Goal: Information Seeking & Learning: Learn about a topic

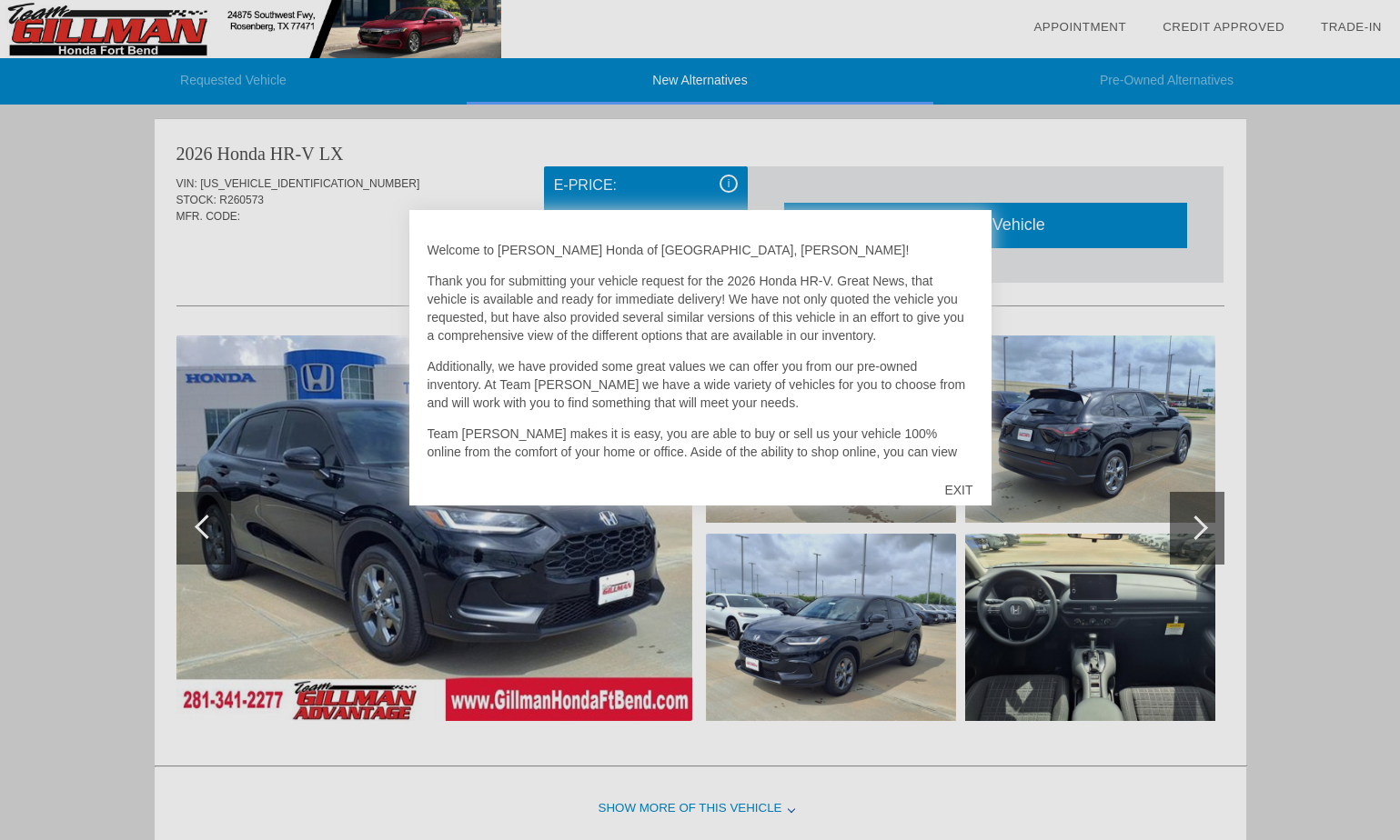
scroll to position [5, 0]
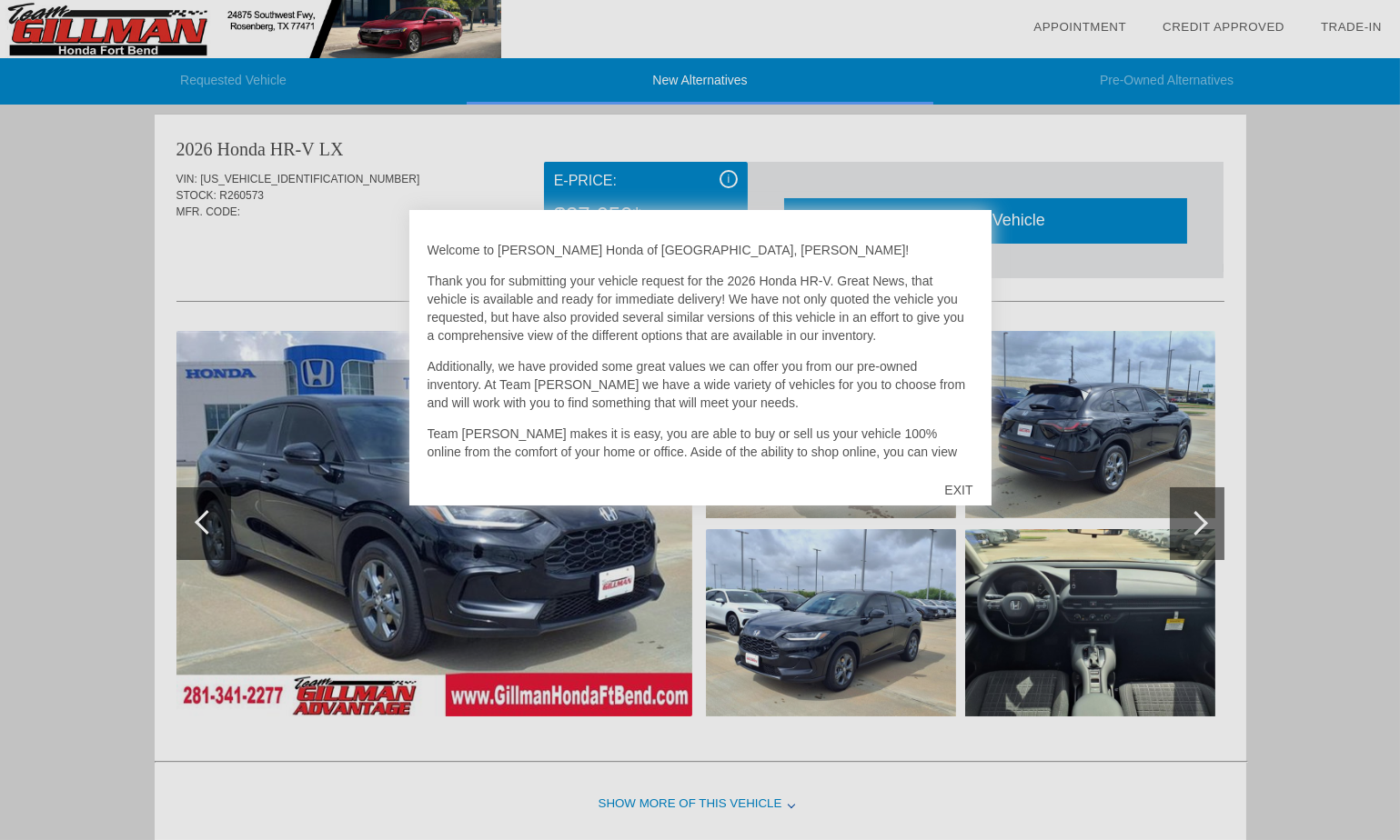
click at [964, 489] on div "EXIT" at bounding box center [958, 490] width 64 height 54
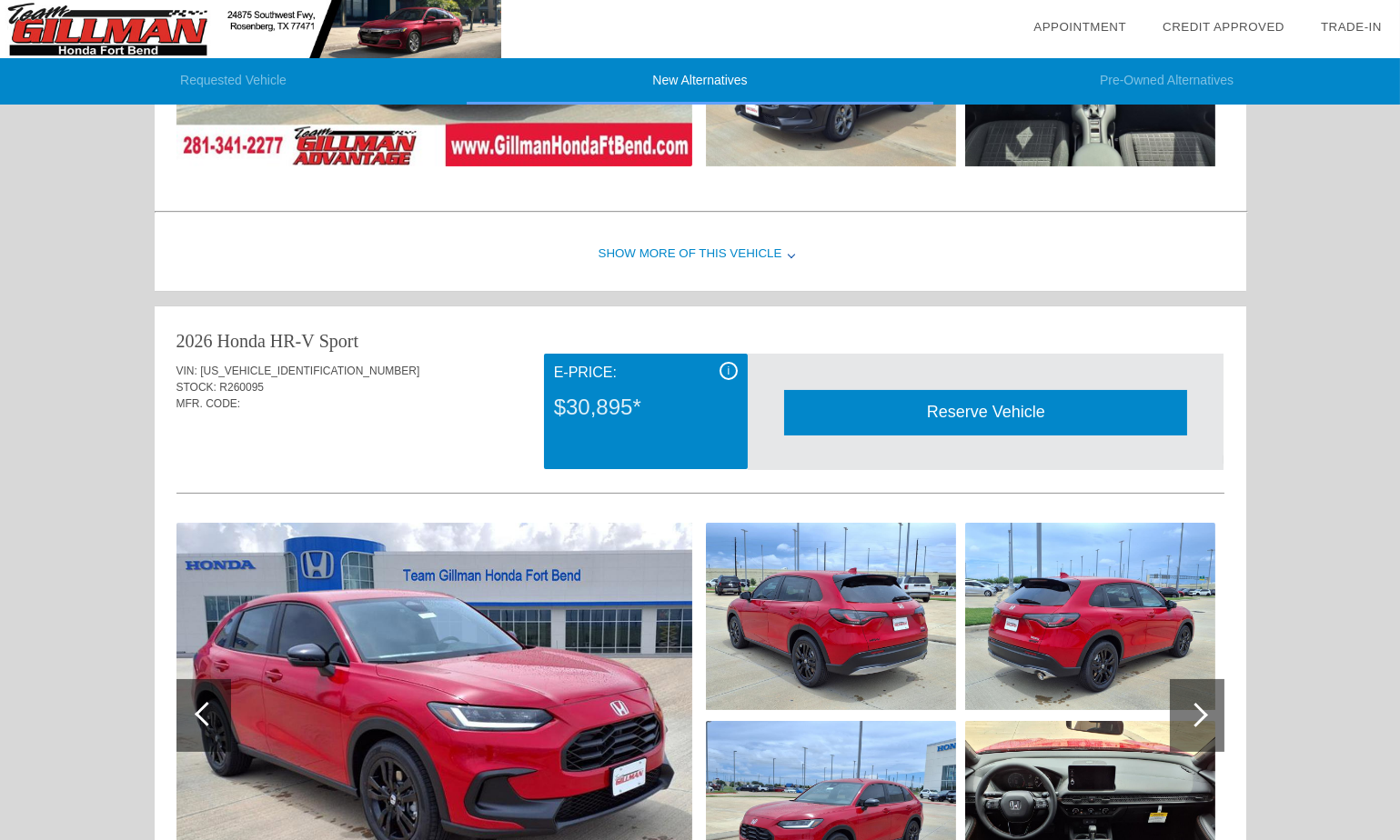
scroll to position [523, 0]
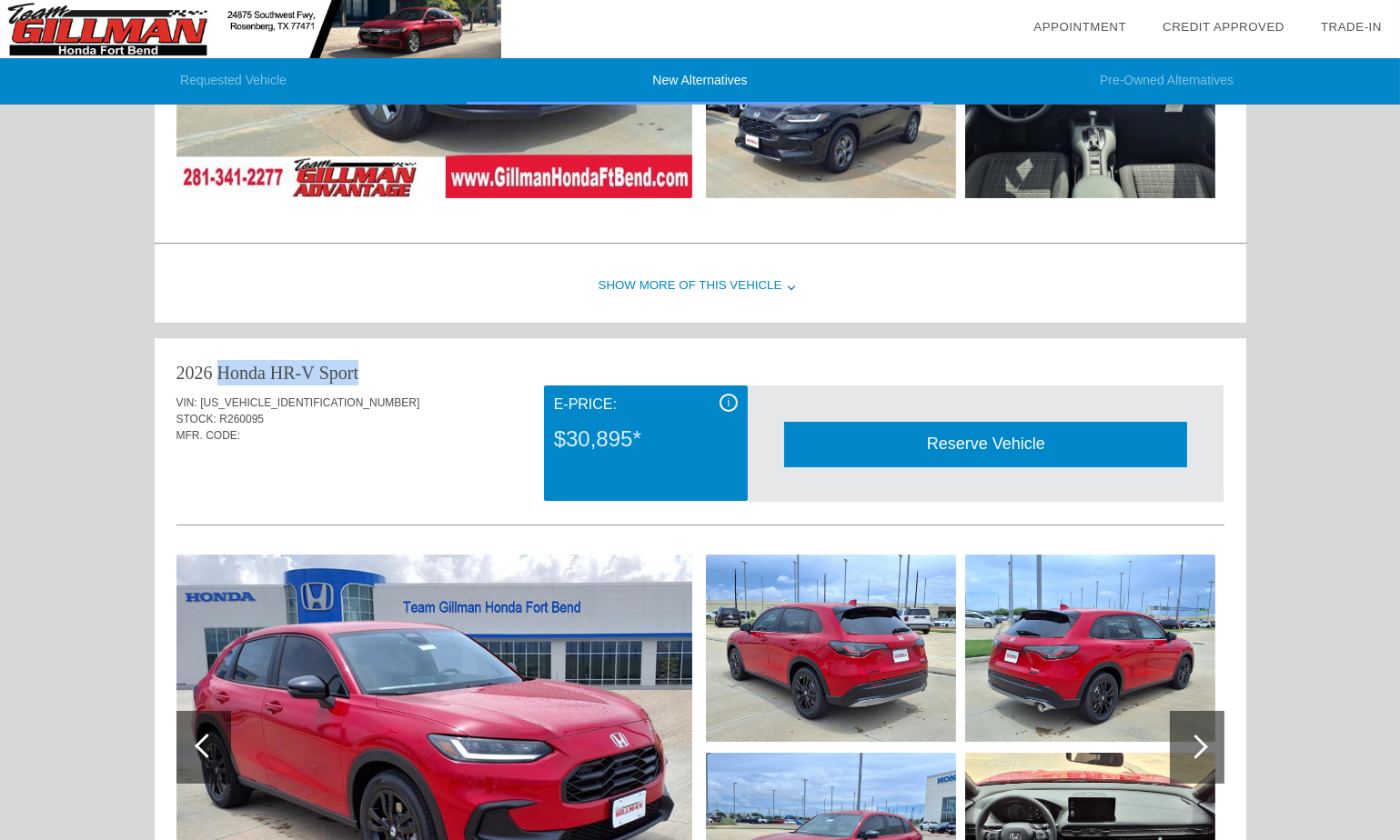
drag, startPoint x: 176, startPoint y: 366, endPoint x: 358, endPoint y: 372, distance: 182.1
click at [358, 372] on div "2026 Honda HR-V Sport" at bounding box center [701, 373] width 1049 height 26
click at [759, 281] on div "Show More of this Vehicle" at bounding box center [701, 286] width 1092 height 73
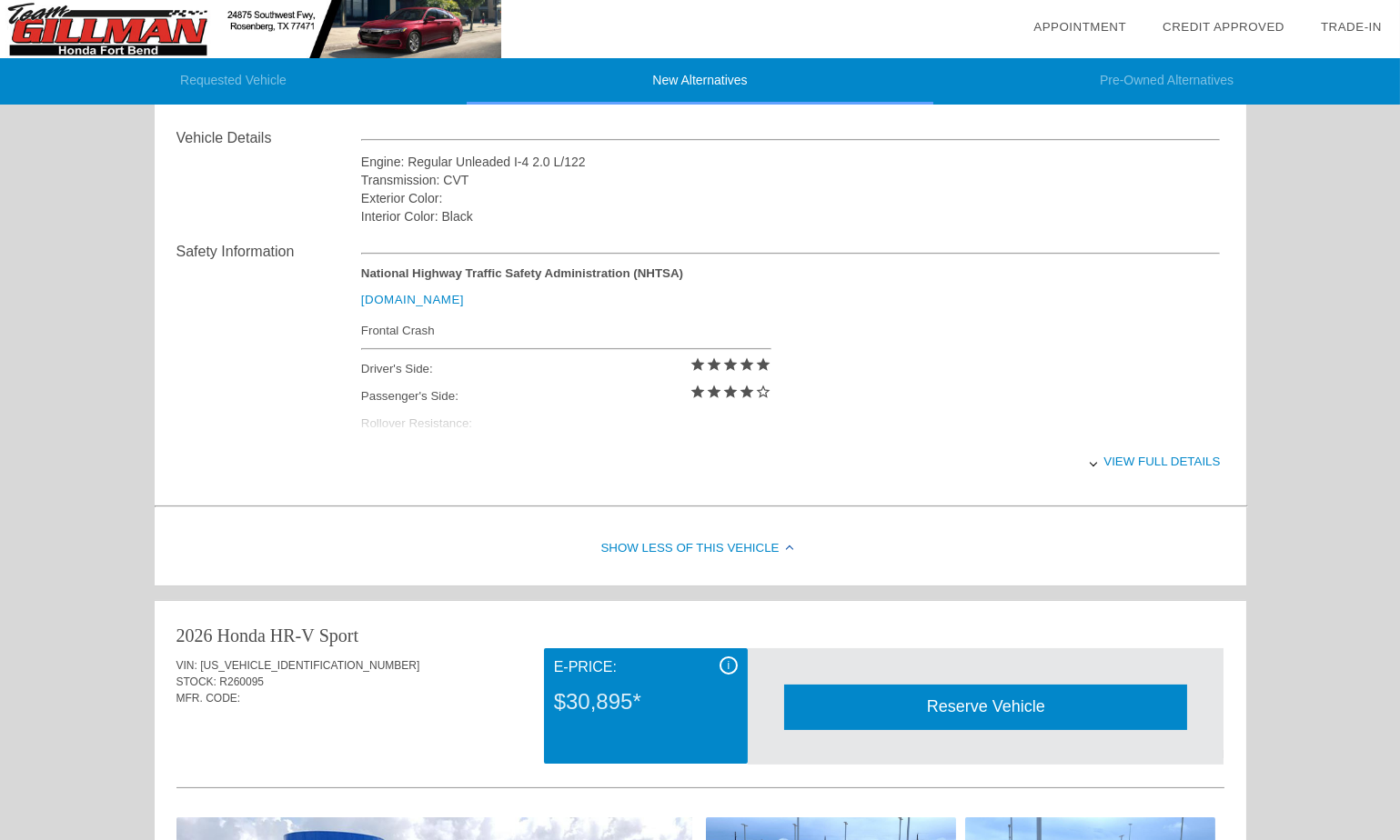
scroll to position [636, 0]
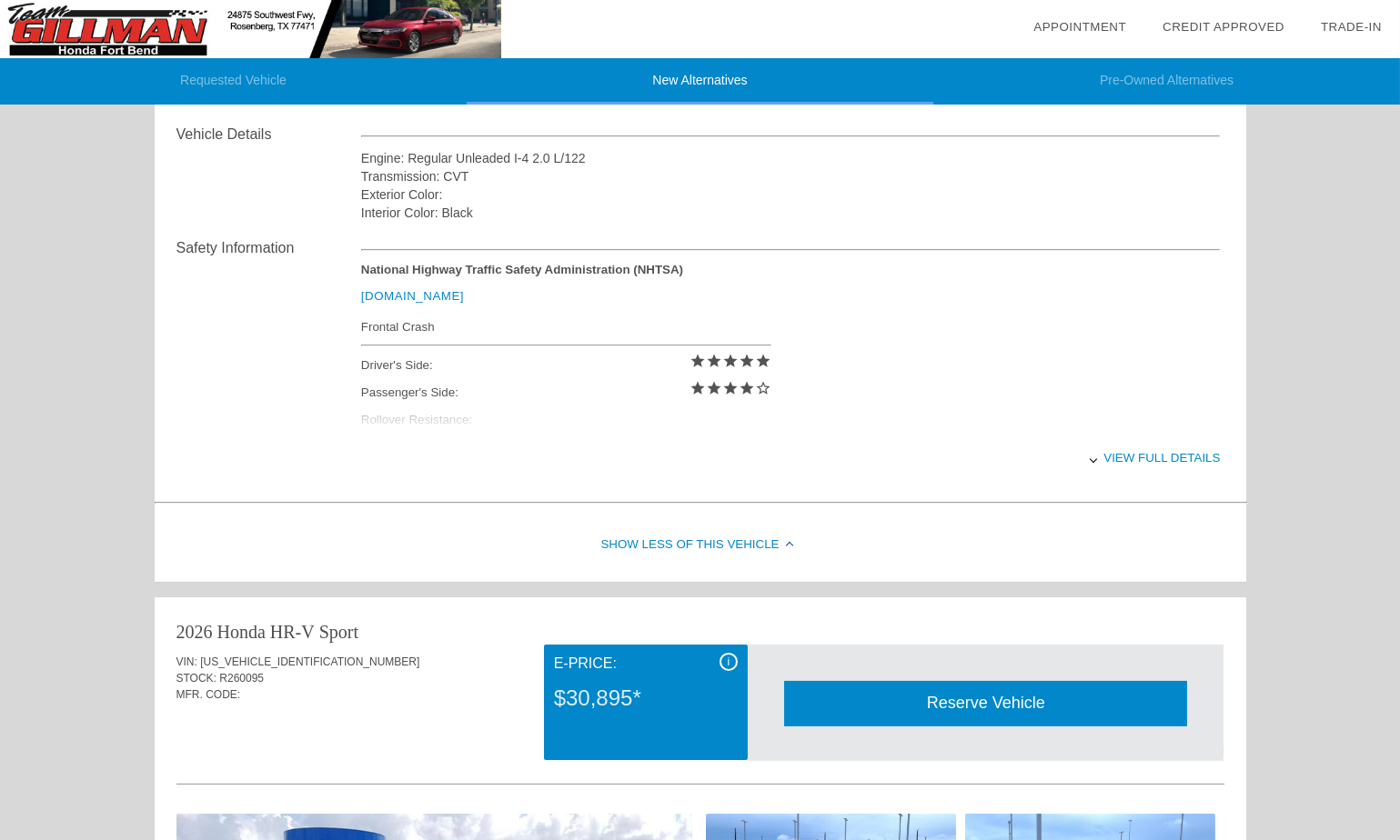
click at [1130, 452] on div "View full details" at bounding box center [791, 457] width 860 height 44
click at [1141, 459] on div "View less details" at bounding box center [791, 457] width 860 height 44
click at [1141, 459] on div "View full details" at bounding box center [791, 457] width 860 height 44
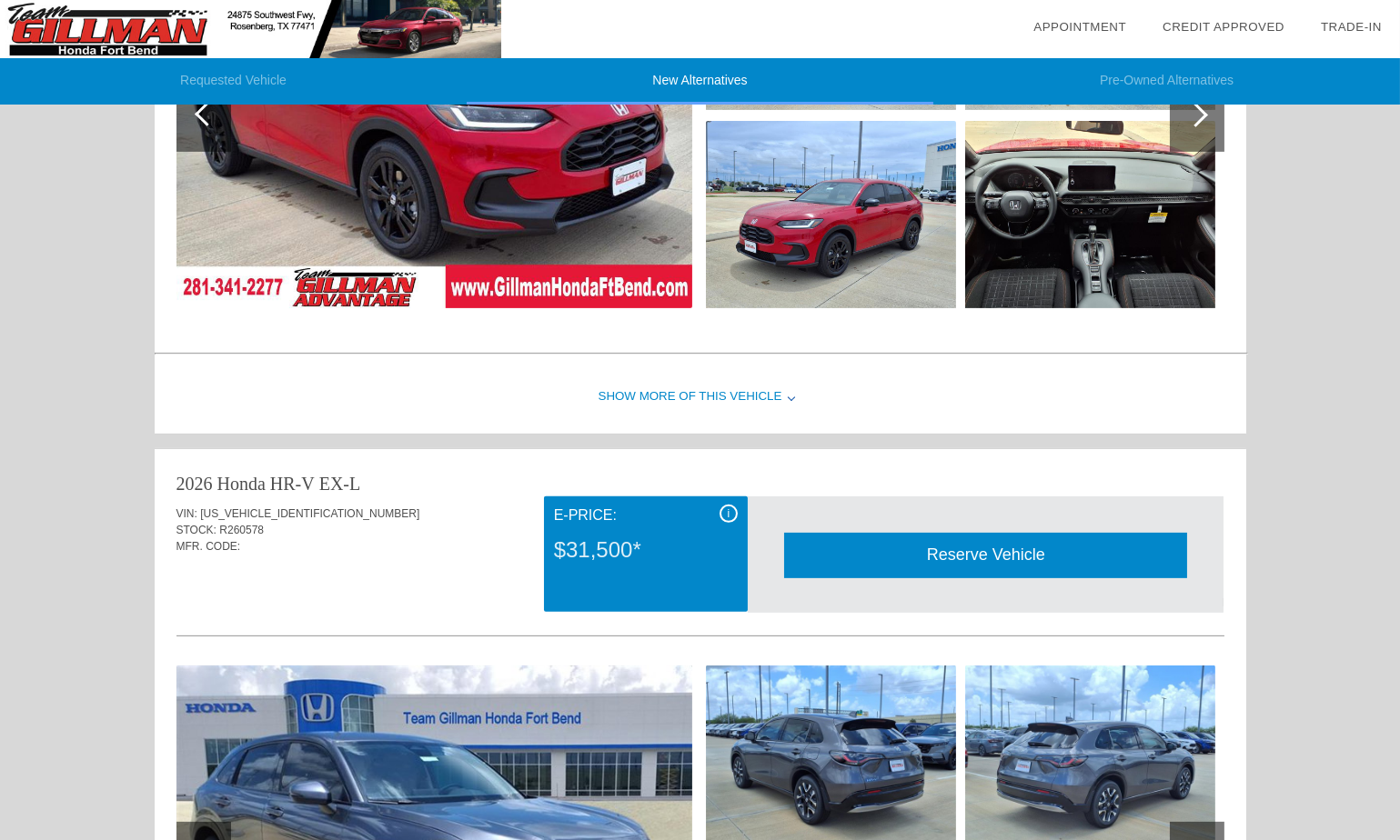
scroll to position [1559, 0]
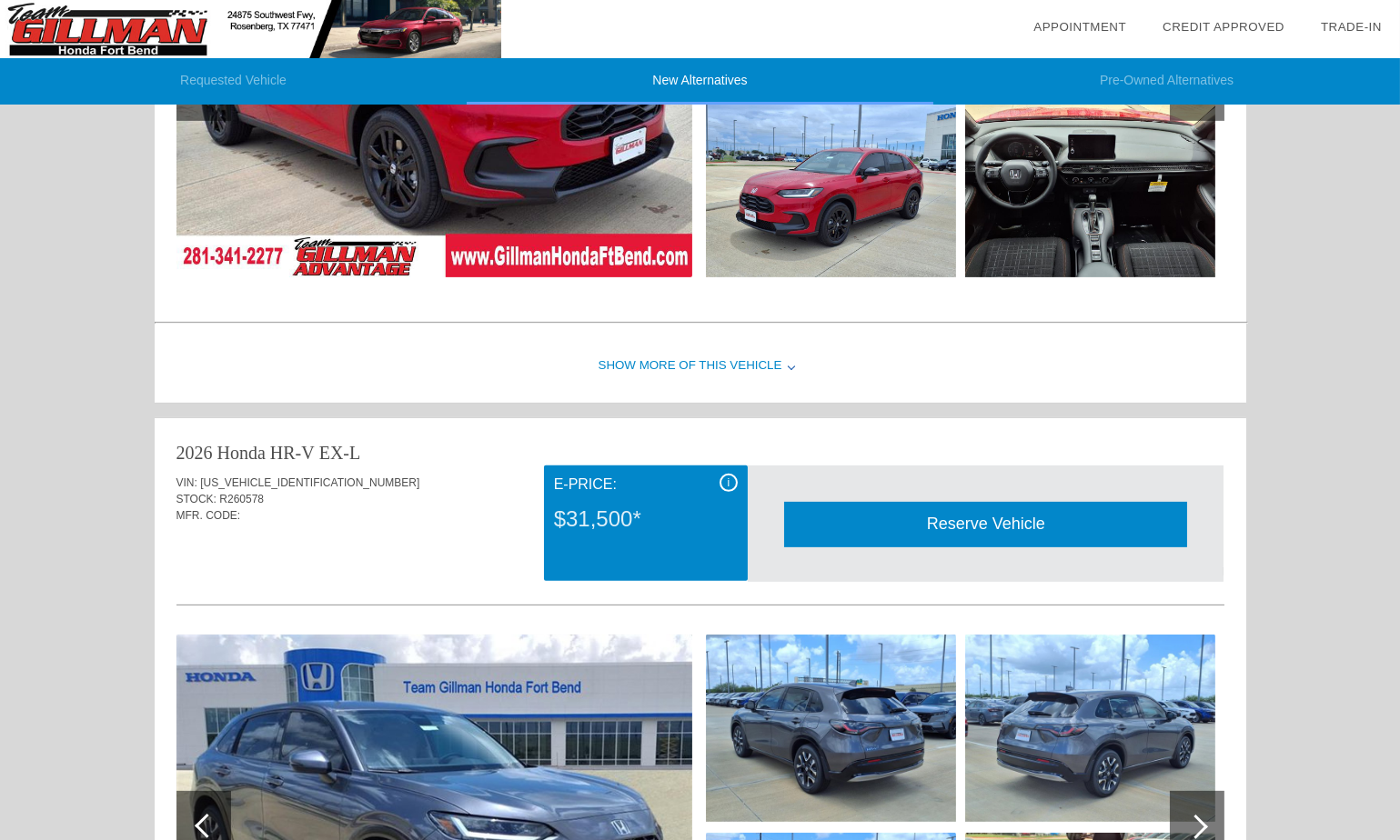
click at [734, 360] on div "Show More of this Vehicle" at bounding box center [701, 367] width 1092 height 73
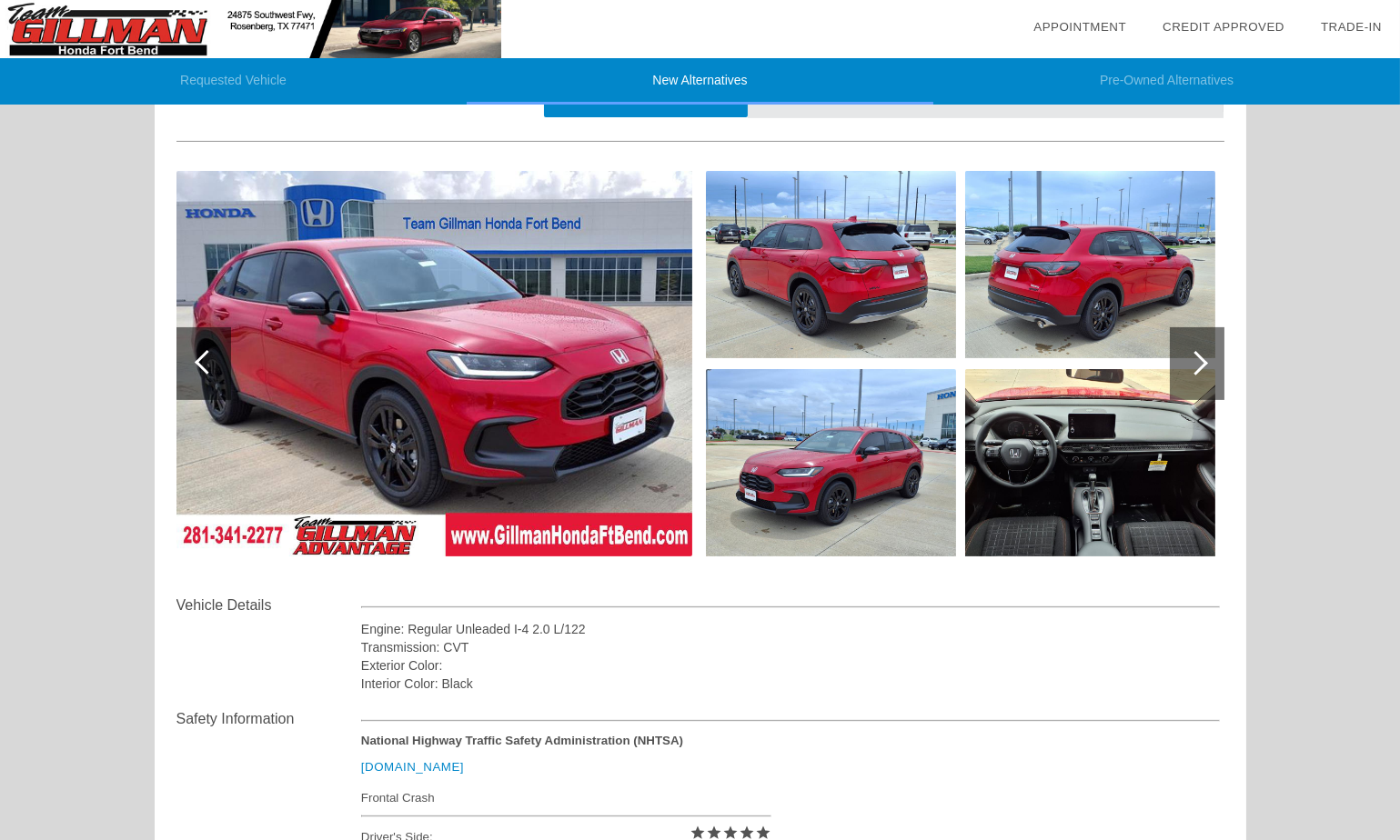
scroll to position [1218, 0]
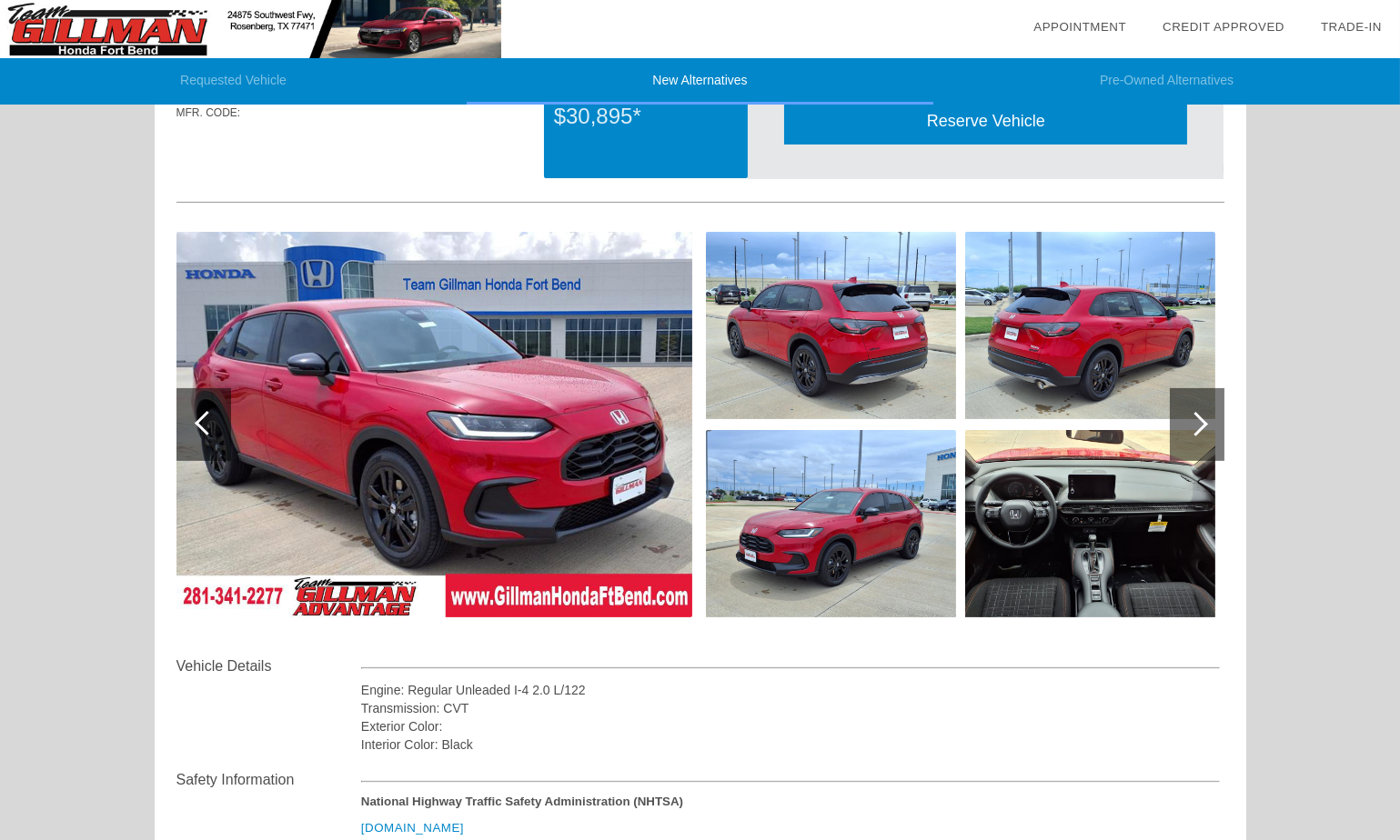
click at [1196, 414] on div at bounding box center [1196, 423] width 25 height 25
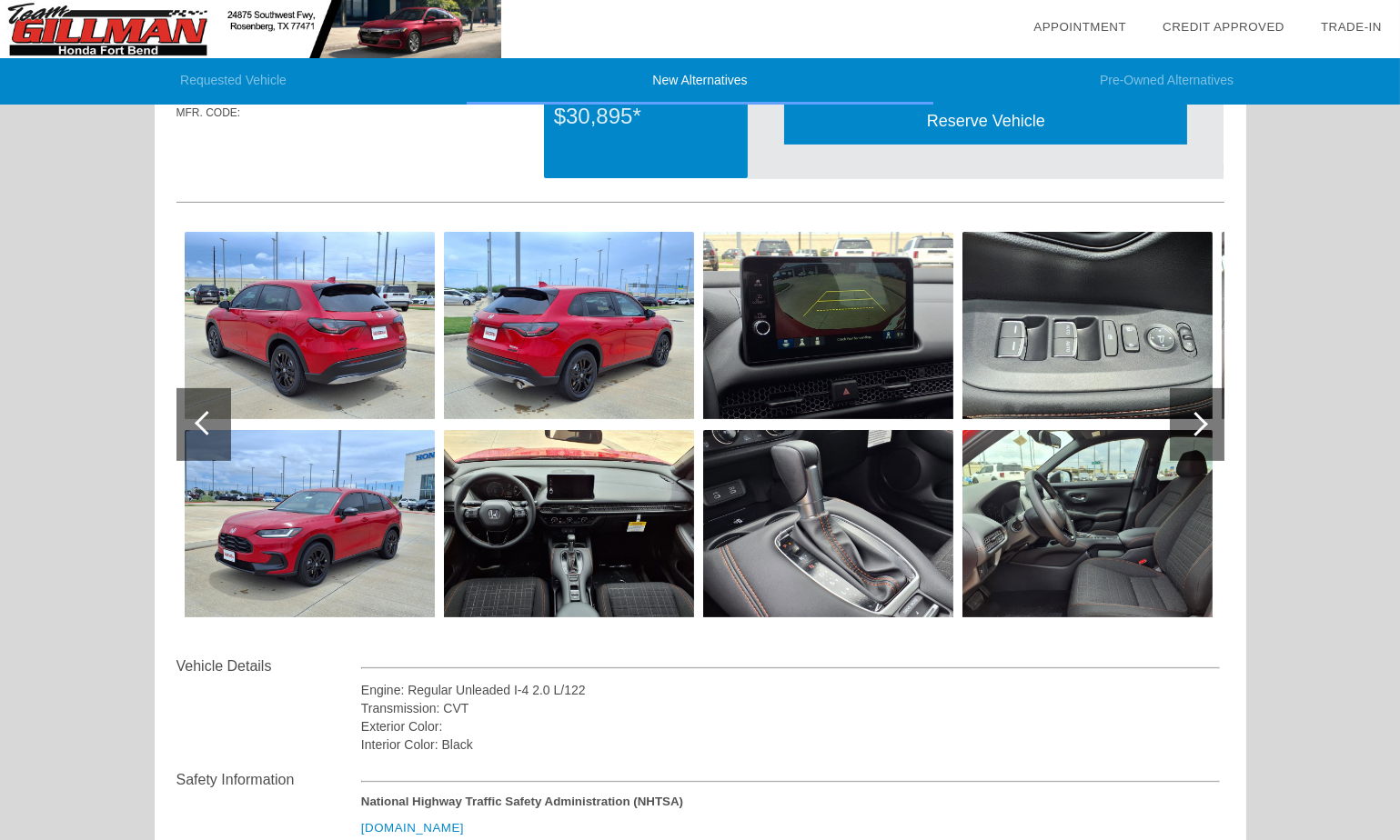
click at [1196, 414] on div at bounding box center [1196, 423] width 25 height 25
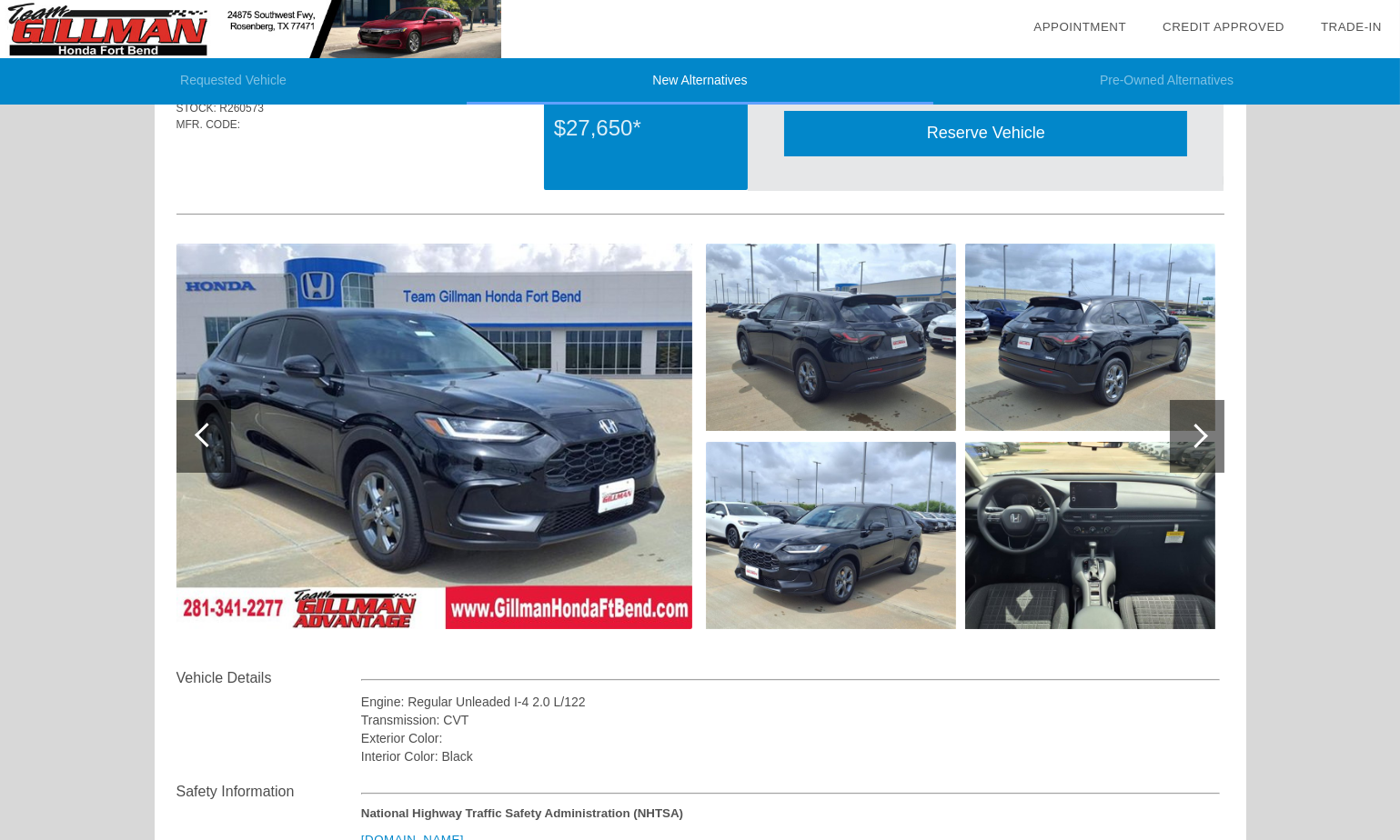
scroll to position [94, 0]
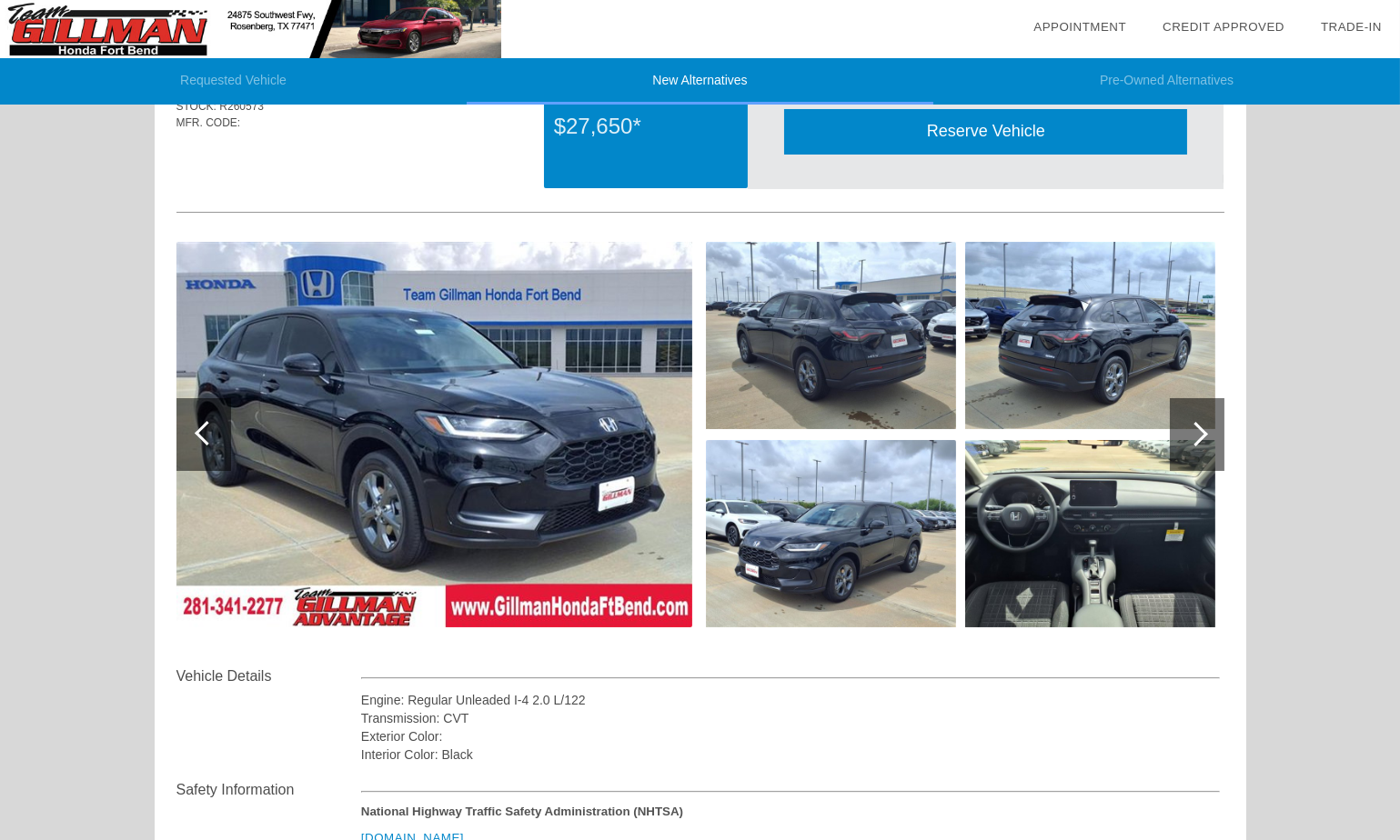
click at [1202, 427] on div at bounding box center [1196, 434] width 25 height 25
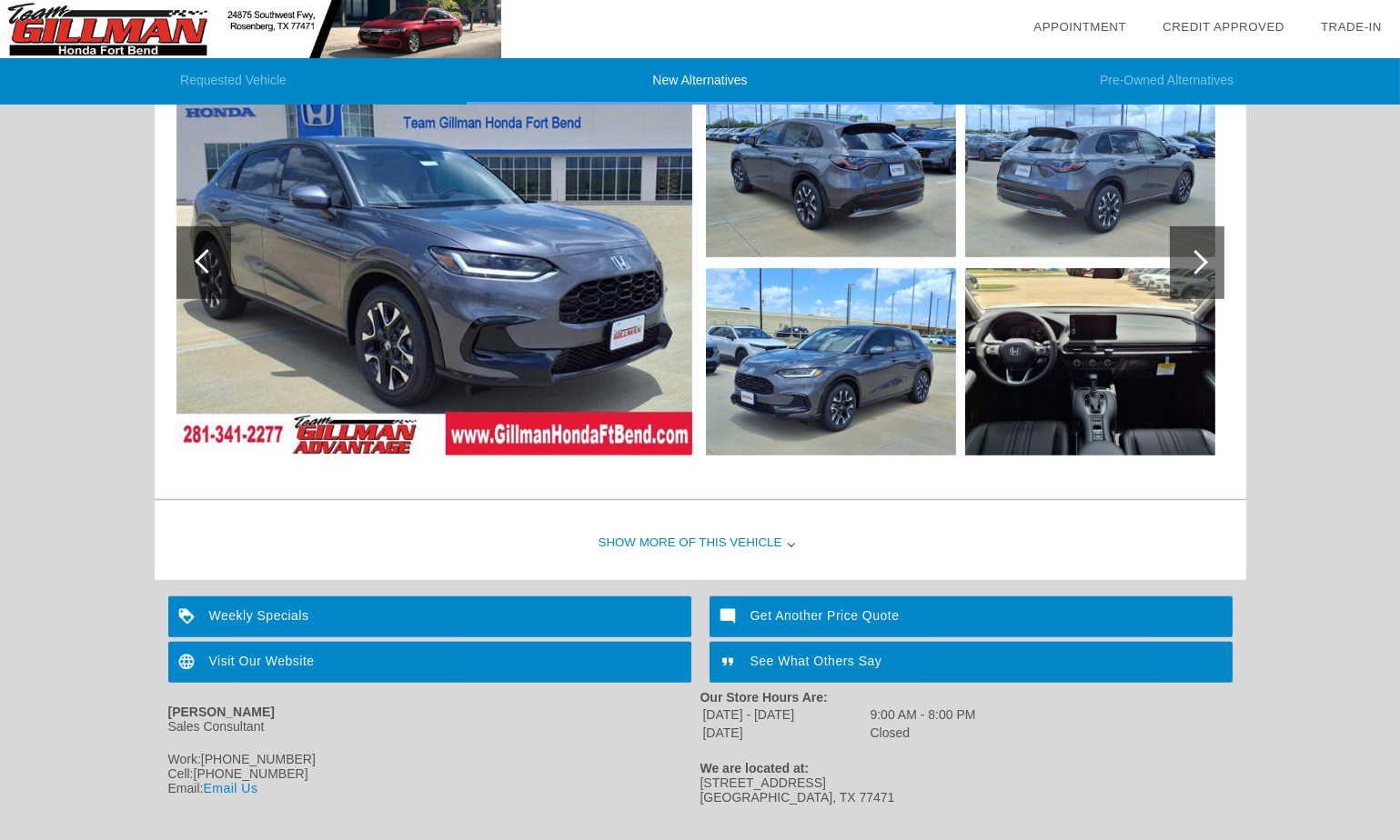
scroll to position [2516, 0]
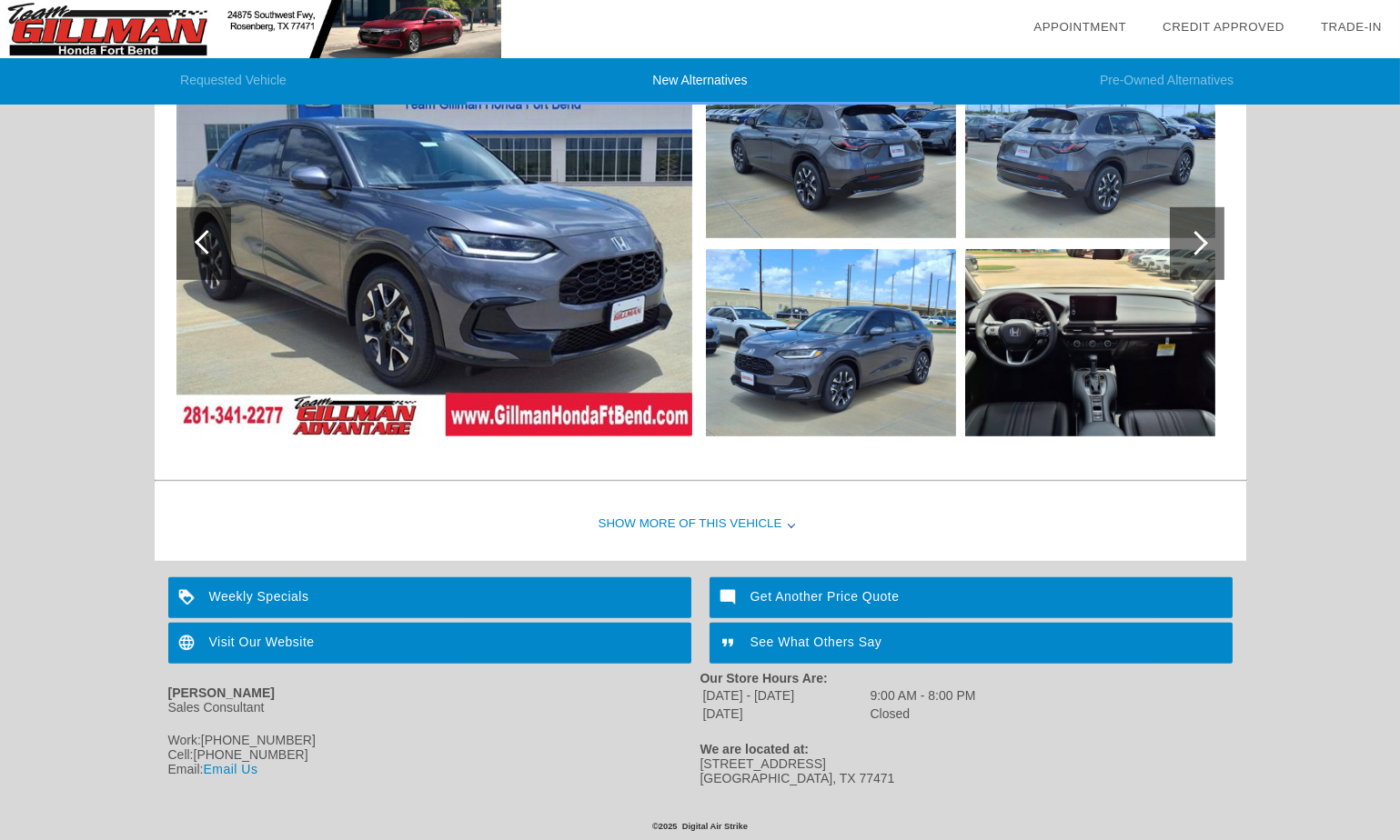
click at [706, 521] on div "Show More of this Vehicle" at bounding box center [701, 525] width 1092 height 73
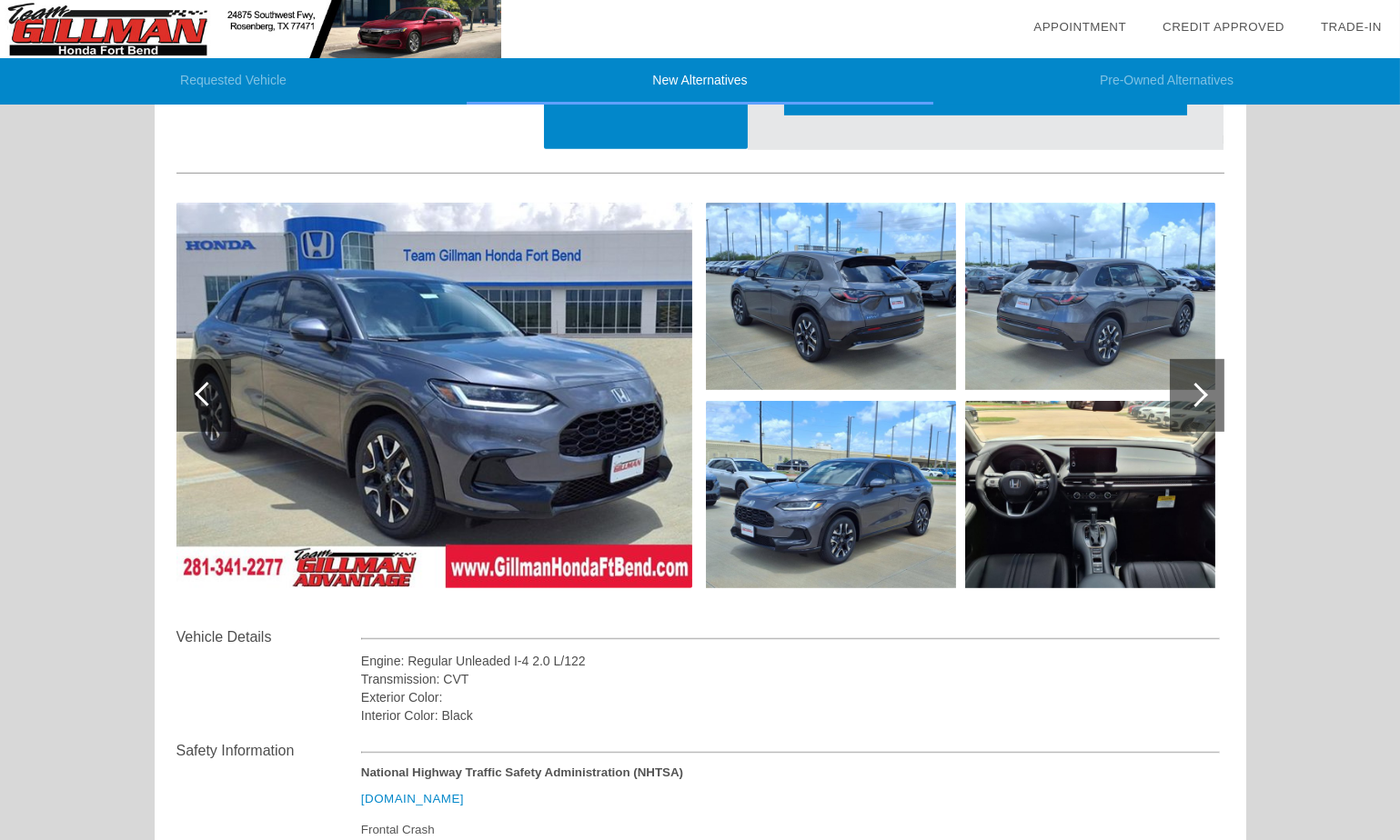
scroll to position [2348, 0]
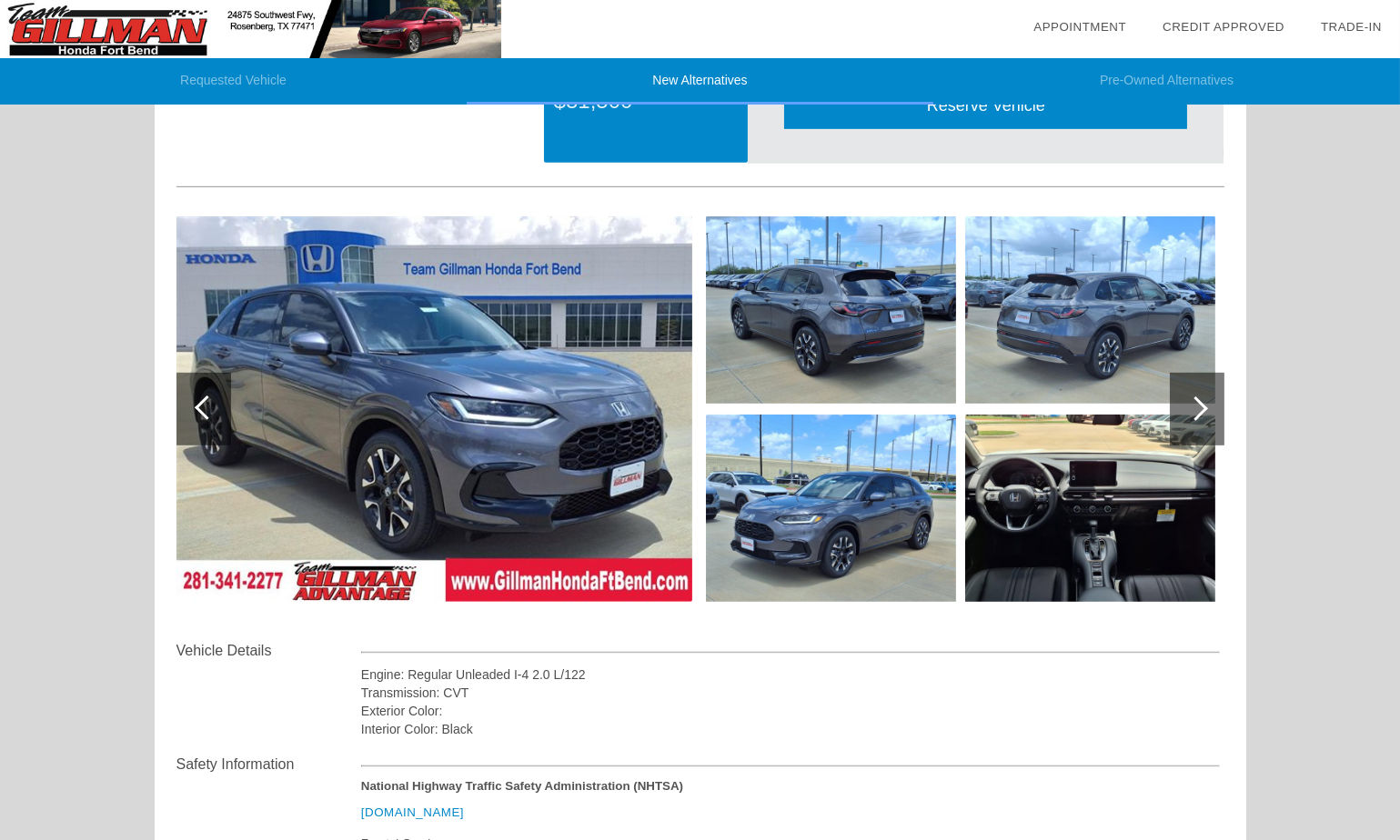
click at [1203, 409] on div at bounding box center [1196, 409] width 25 height 25
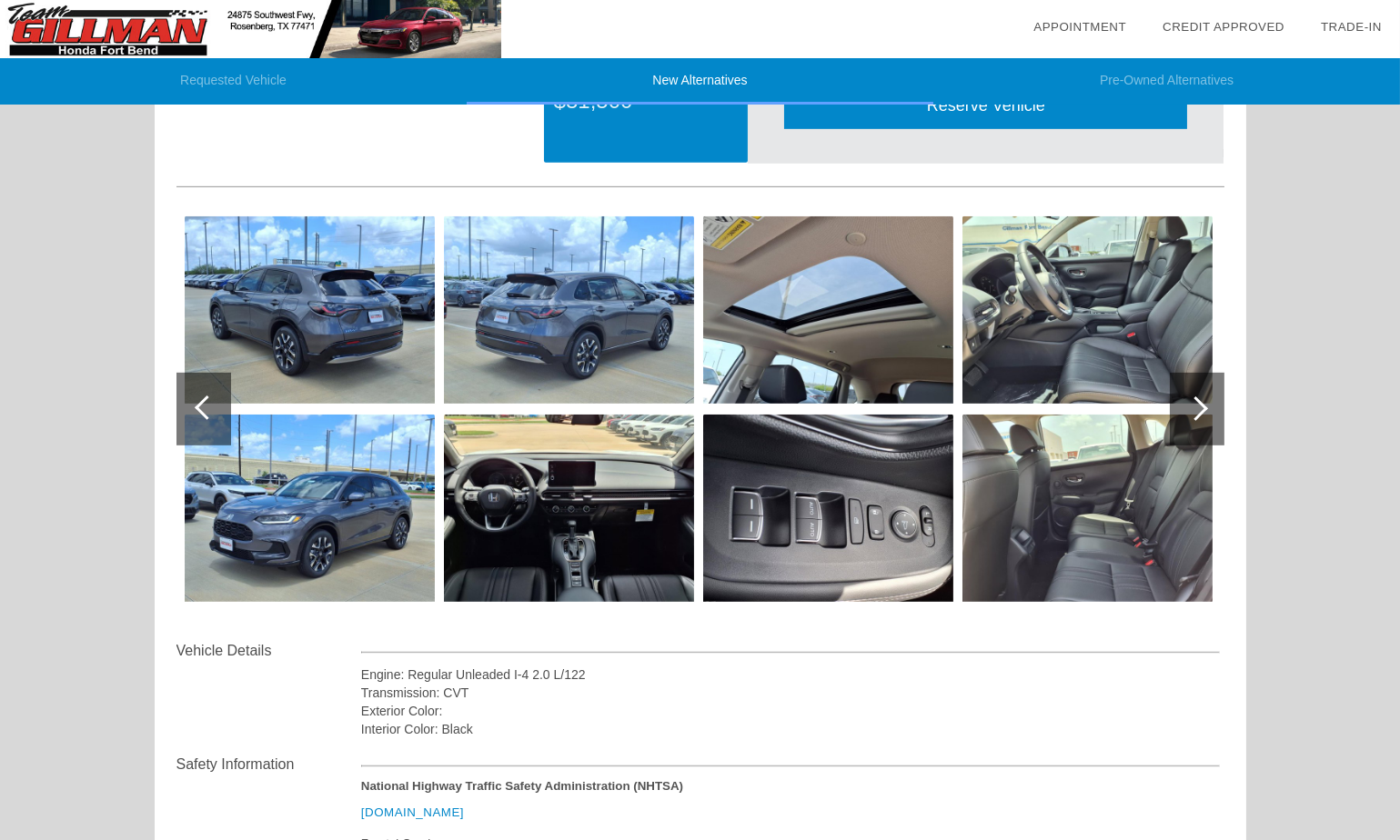
click at [1203, 409] on div at bounding box center [1196, 409] width 25 height 25
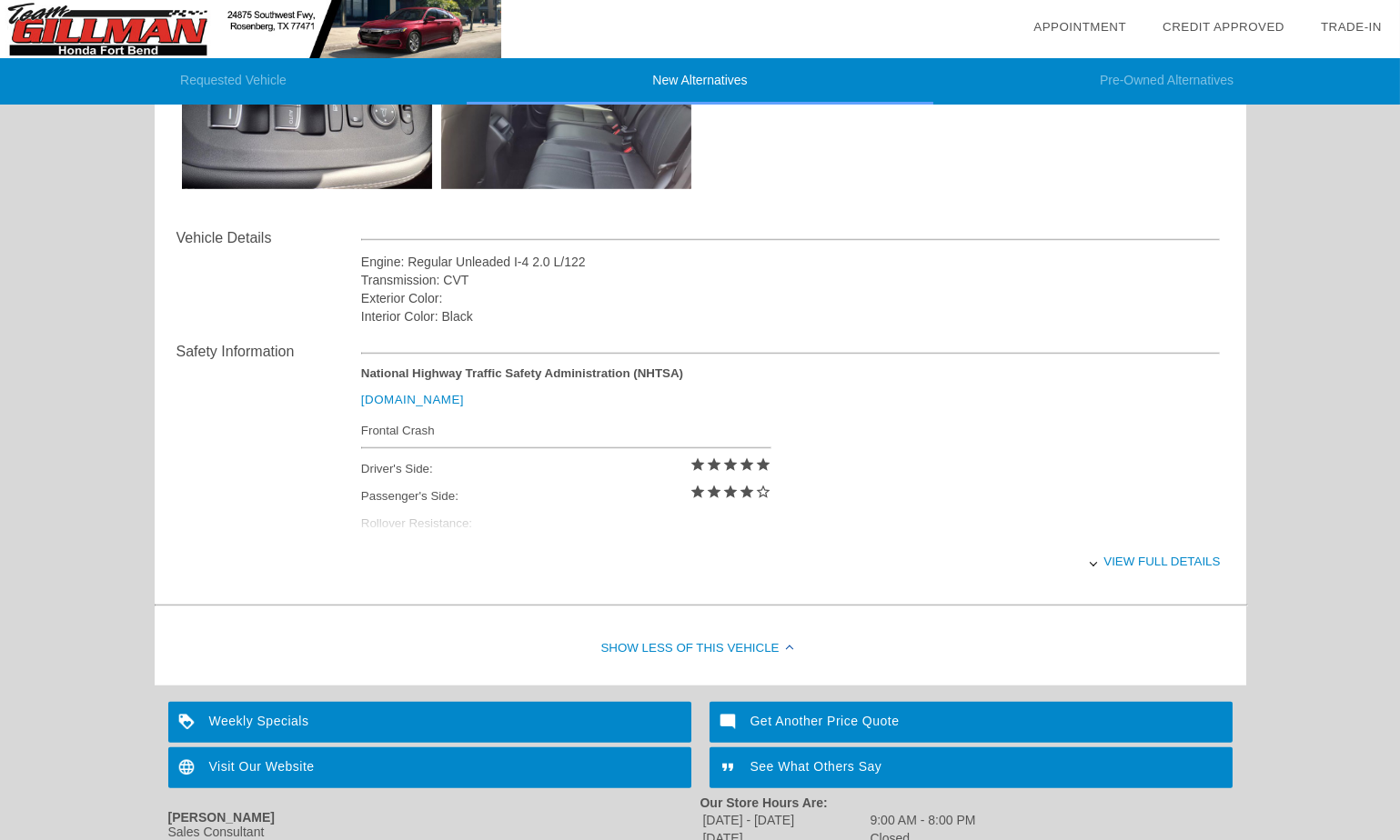
scroll to position [2764, 0]
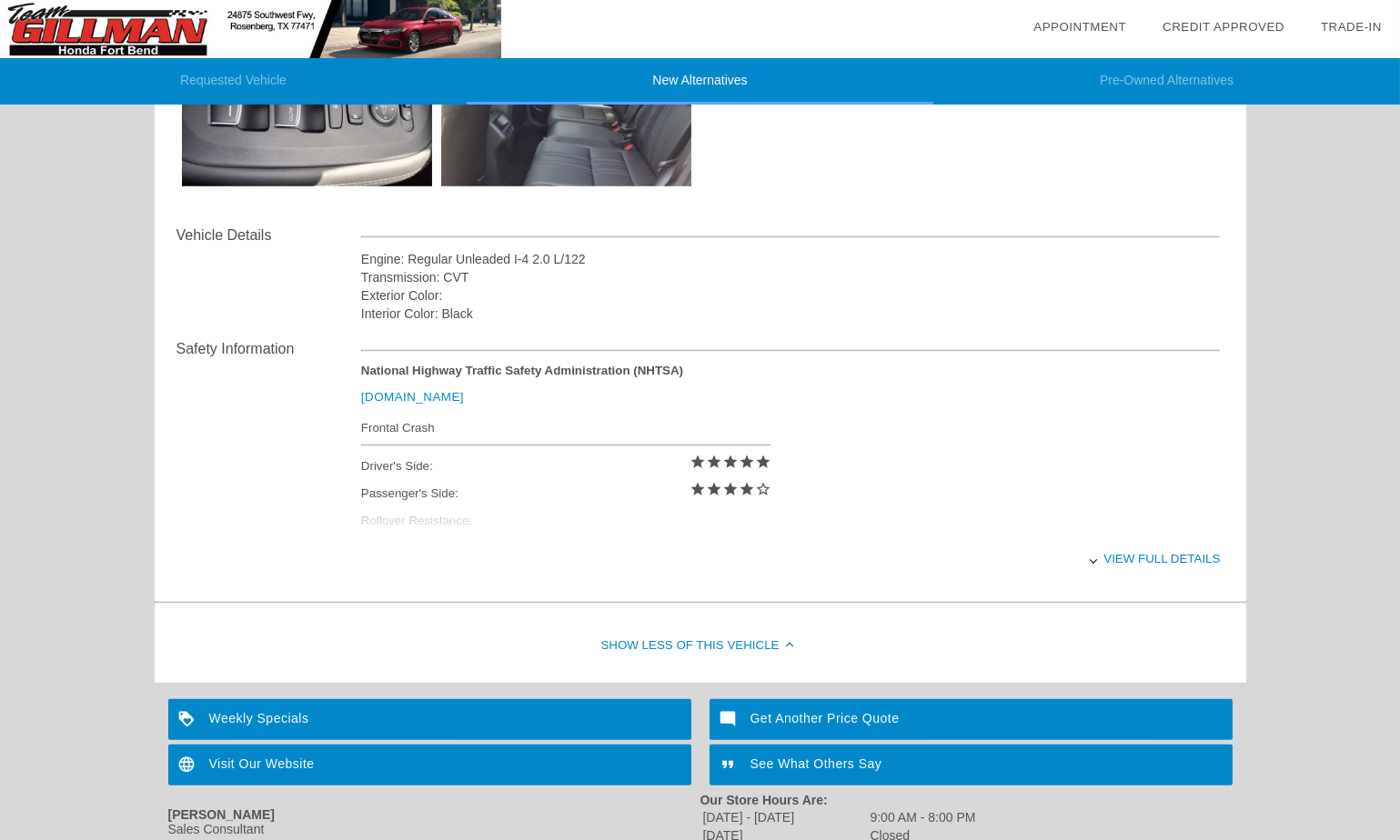
click at [1148, 559] on div "View full details" at bounding box center [791, 559] width 860 height 44
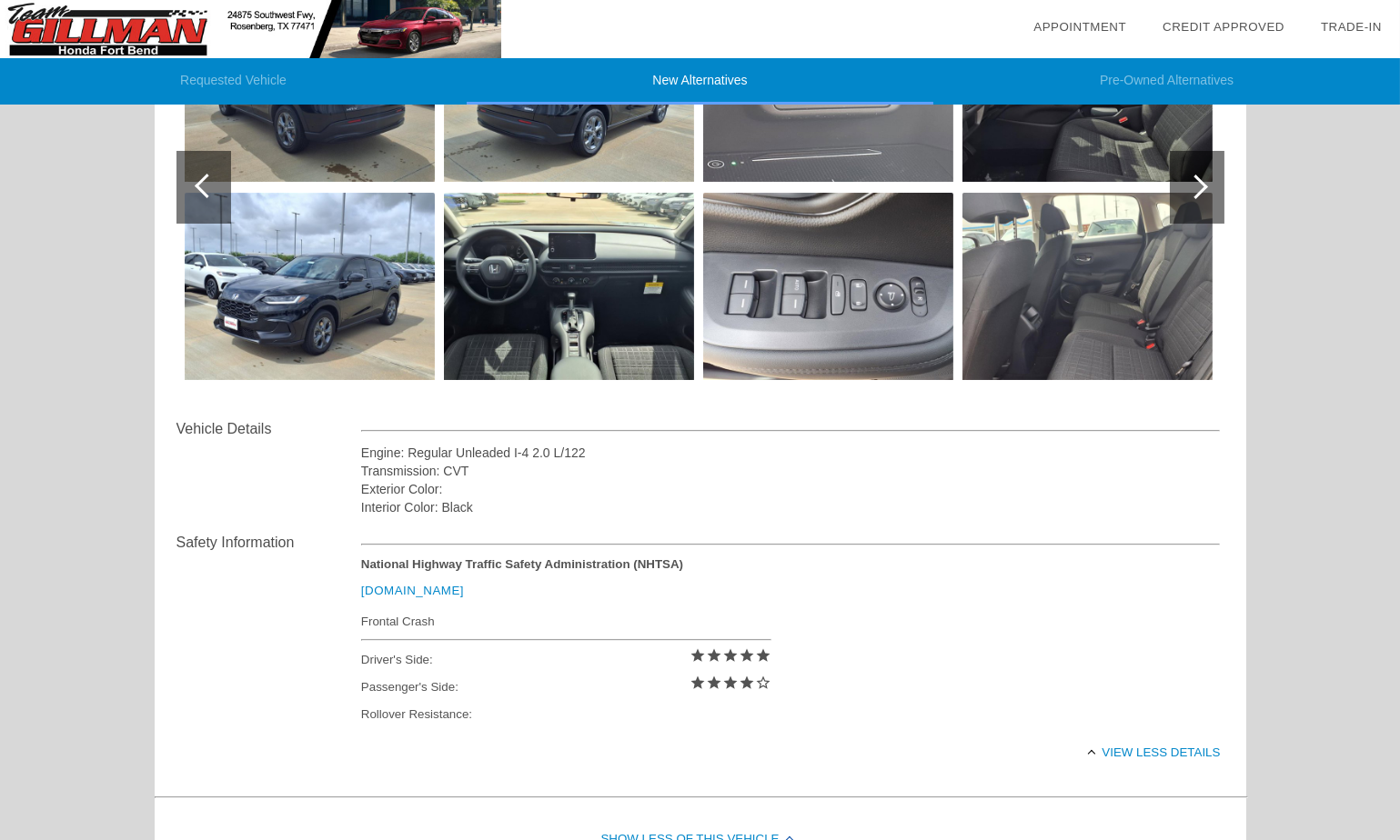
scroll to position [0, 0]
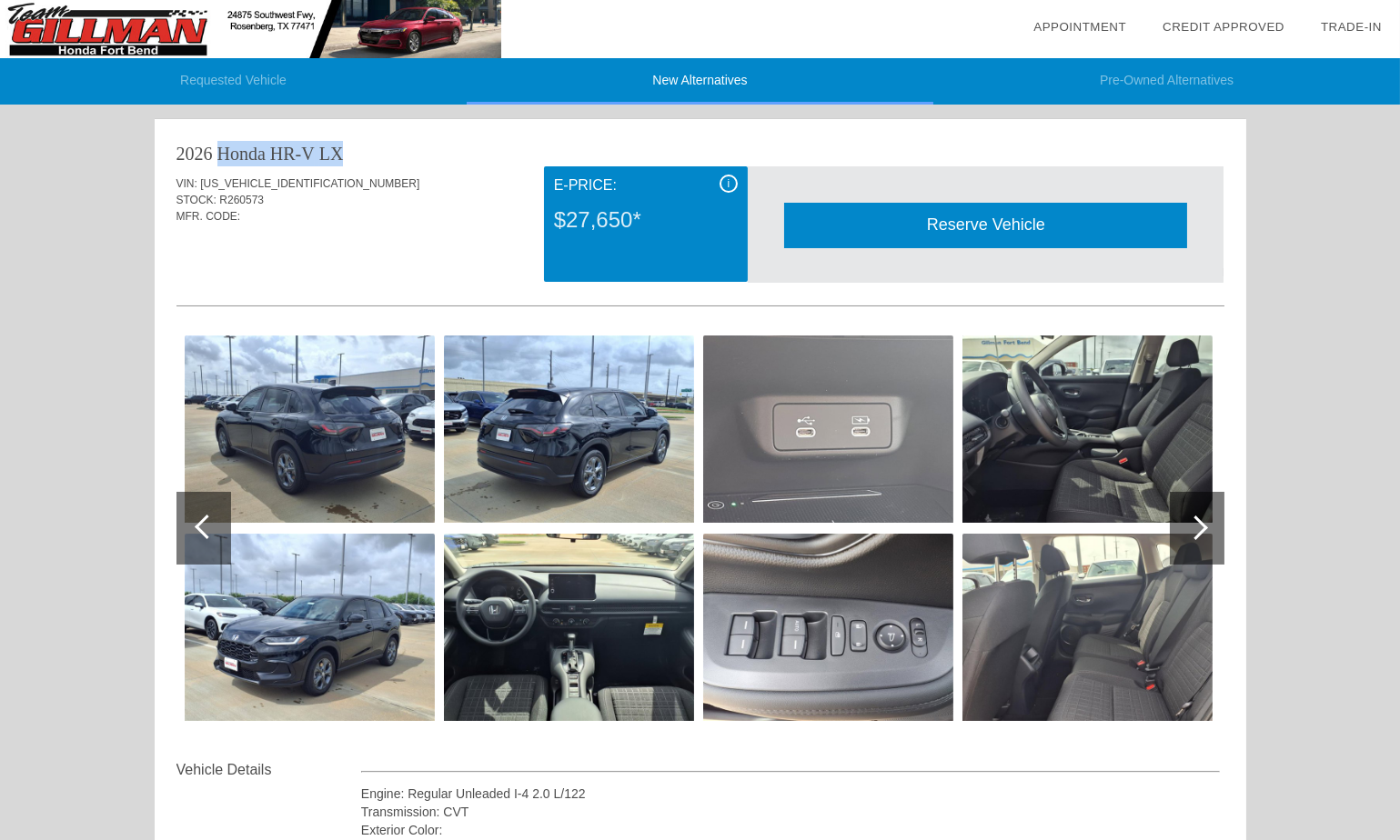
drag, startPoint x: 176, startPoint y: 154, endPoint x: 344, endPoint y: 157, distance: 168.0
click at [344, 157] on div "2026 Honda HR-V LX" at bounding box center [701, 154] width 1049 height 26
copy div "2026 Honda HR-V LX"
click at [390, 412] on img at bounding box center [309, 429] width 250 height 188
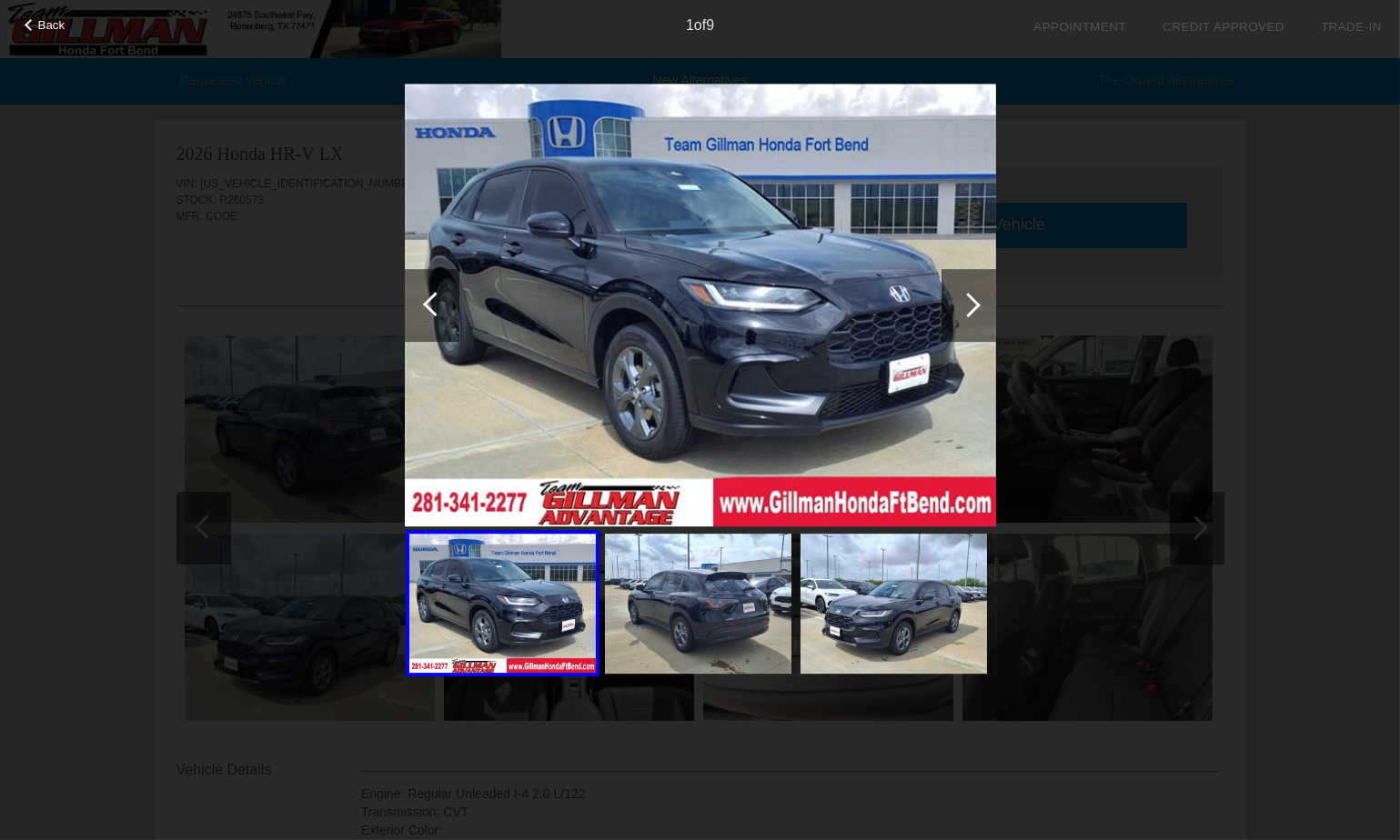
click at [1084, 282] on div "Back 1 of 9" at bounding box center [700, 420] width 1400 height 840
drag, startPoint x: 964, startPoint y: 306, endPoint x: 973, endPoint y: 303, distance: 9.5
click at [965, 306] on div at bounding box center [969, 305] width 25 height 25
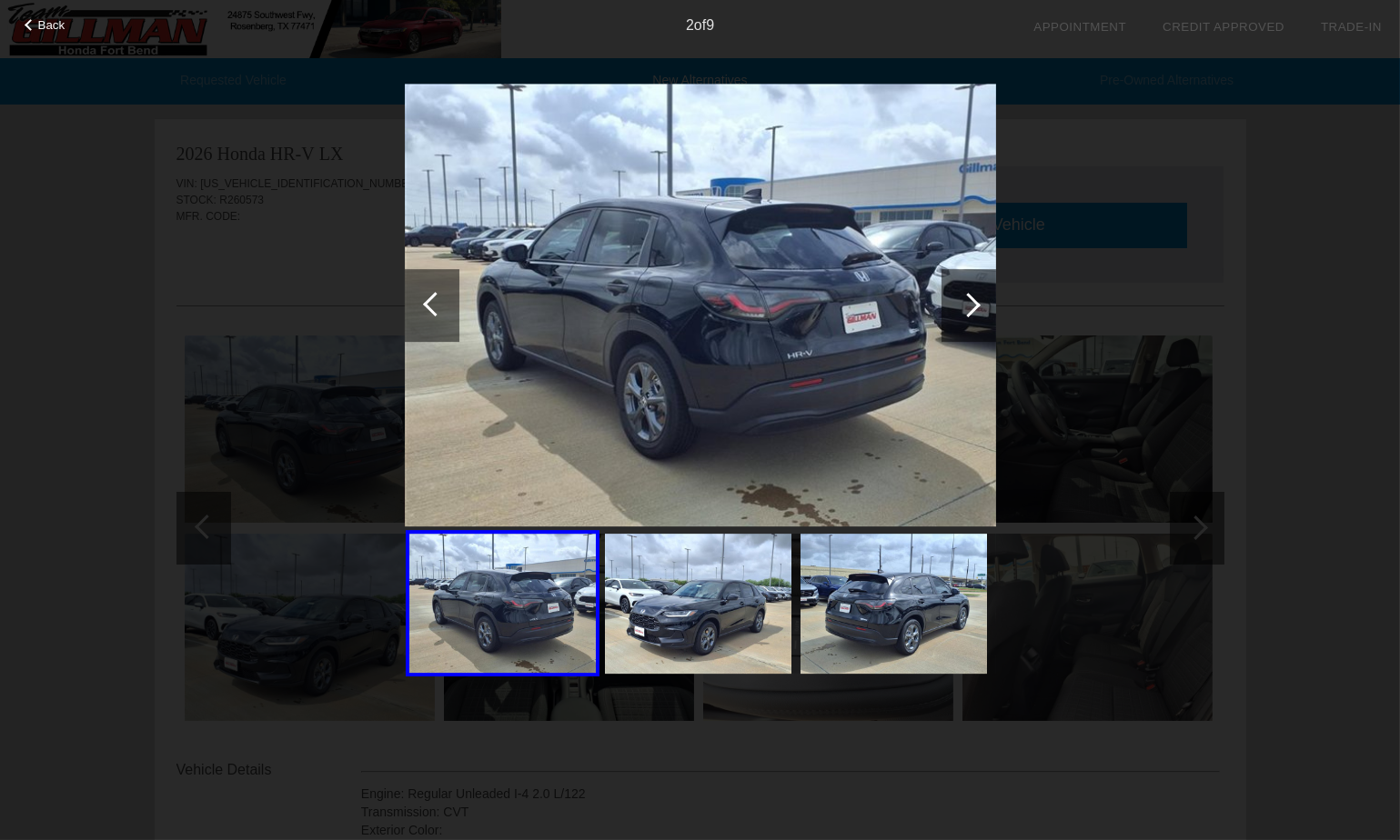
click at [973, 303] on div at bounding box center [969, 305] width 25 height 25
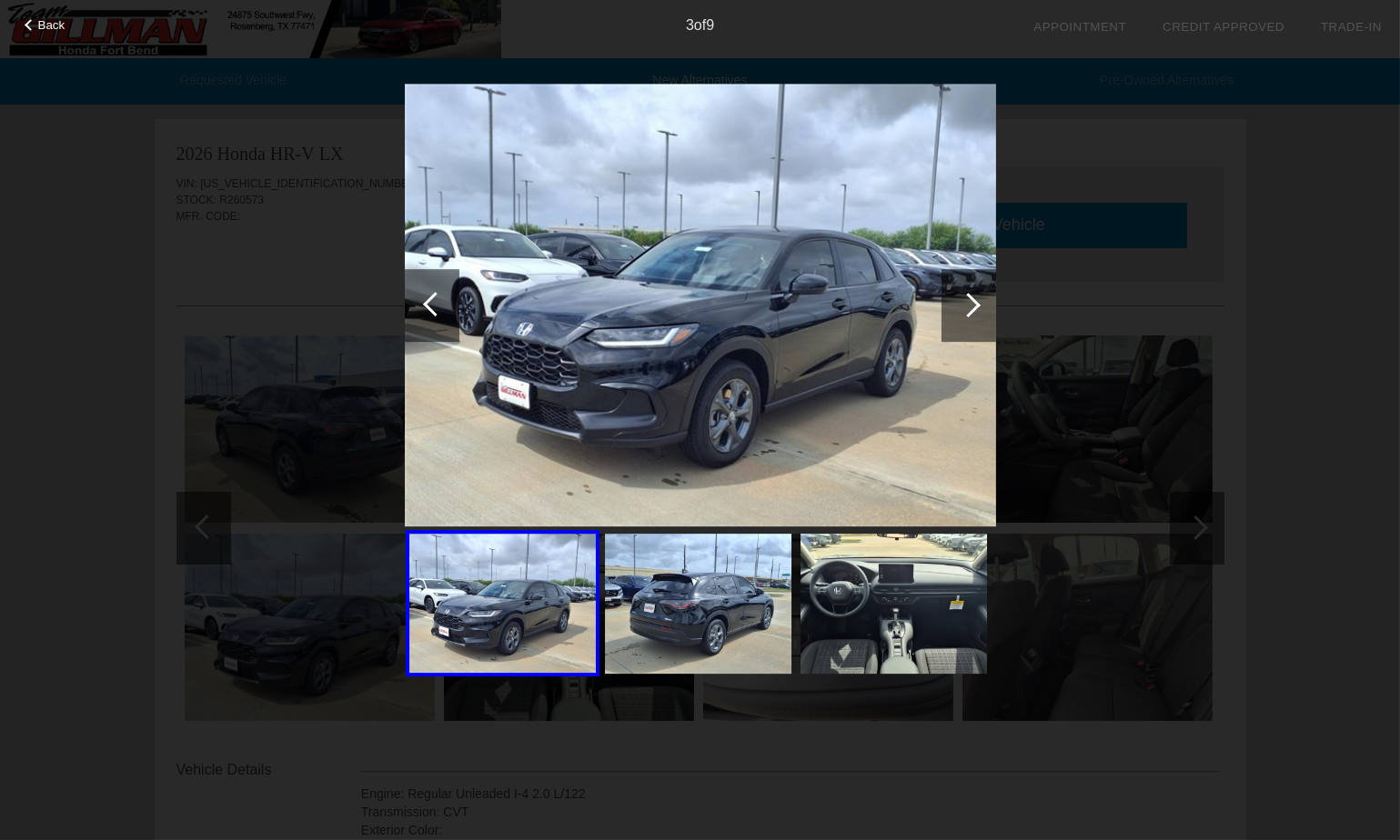
click at [973, 303] on div at bounding box center [969, 305] width 25 height 25
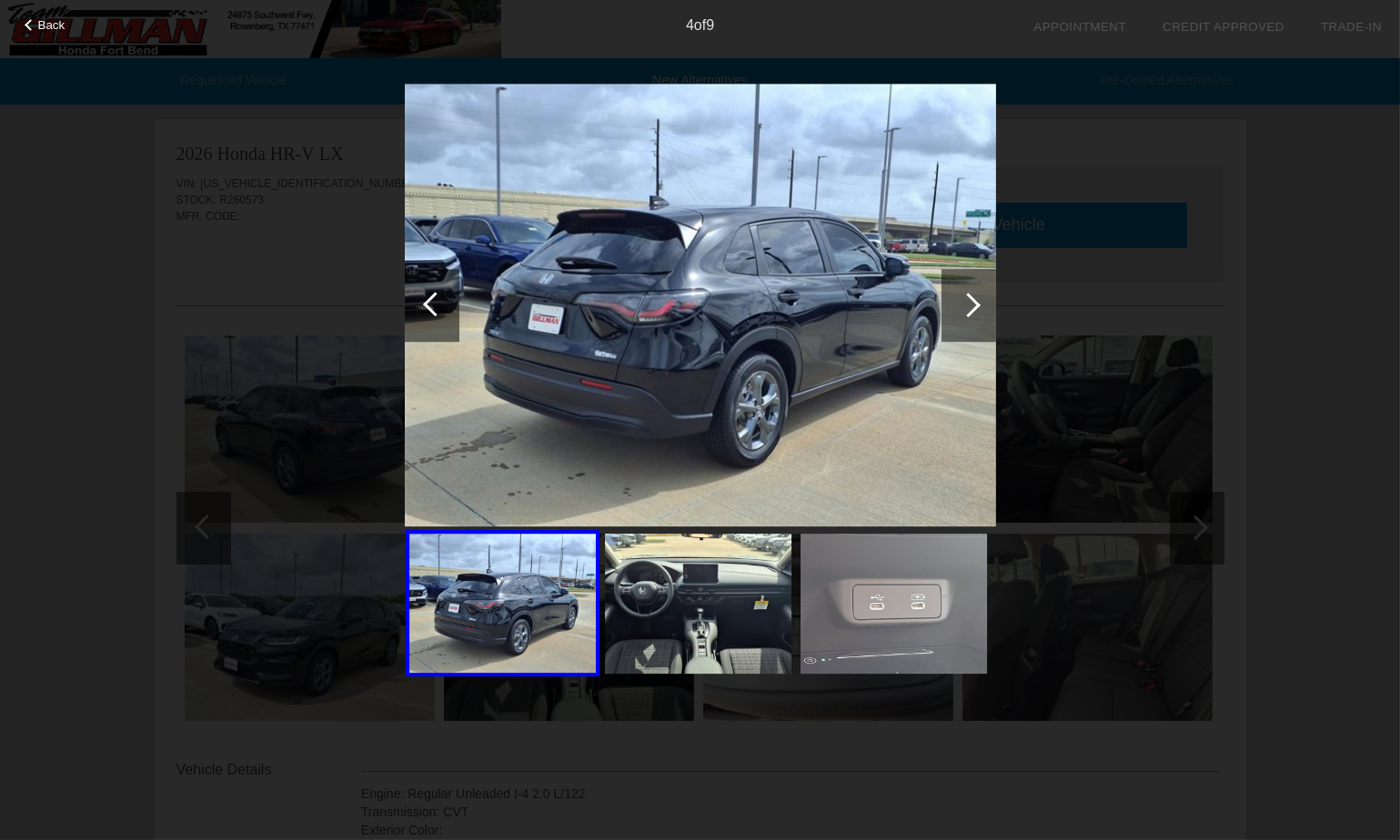
click at [973, 303] on div at bounding box center [969, 305] width 25 height 25
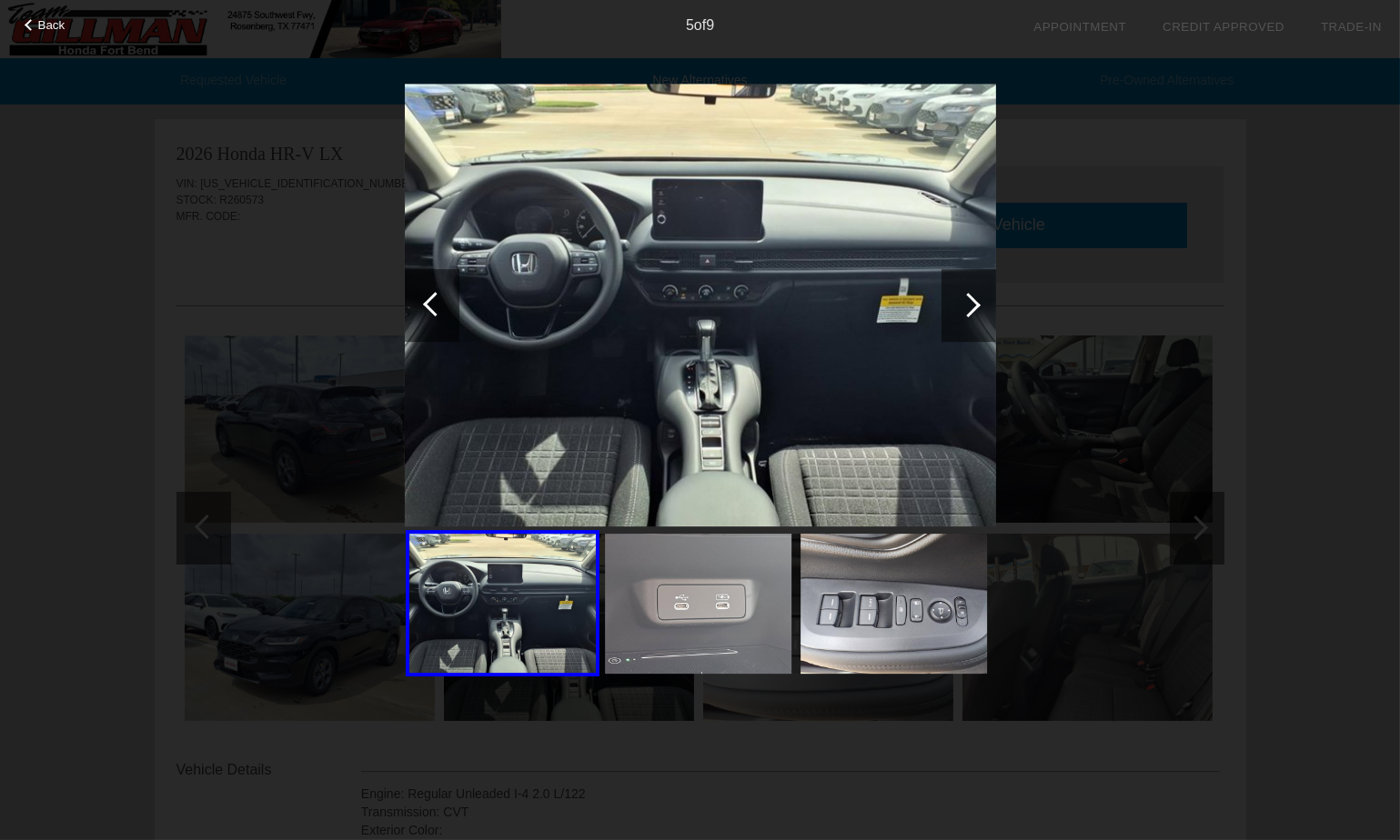
click at [973, 303] on div at bounding box center [969, 305] width 25 height 25
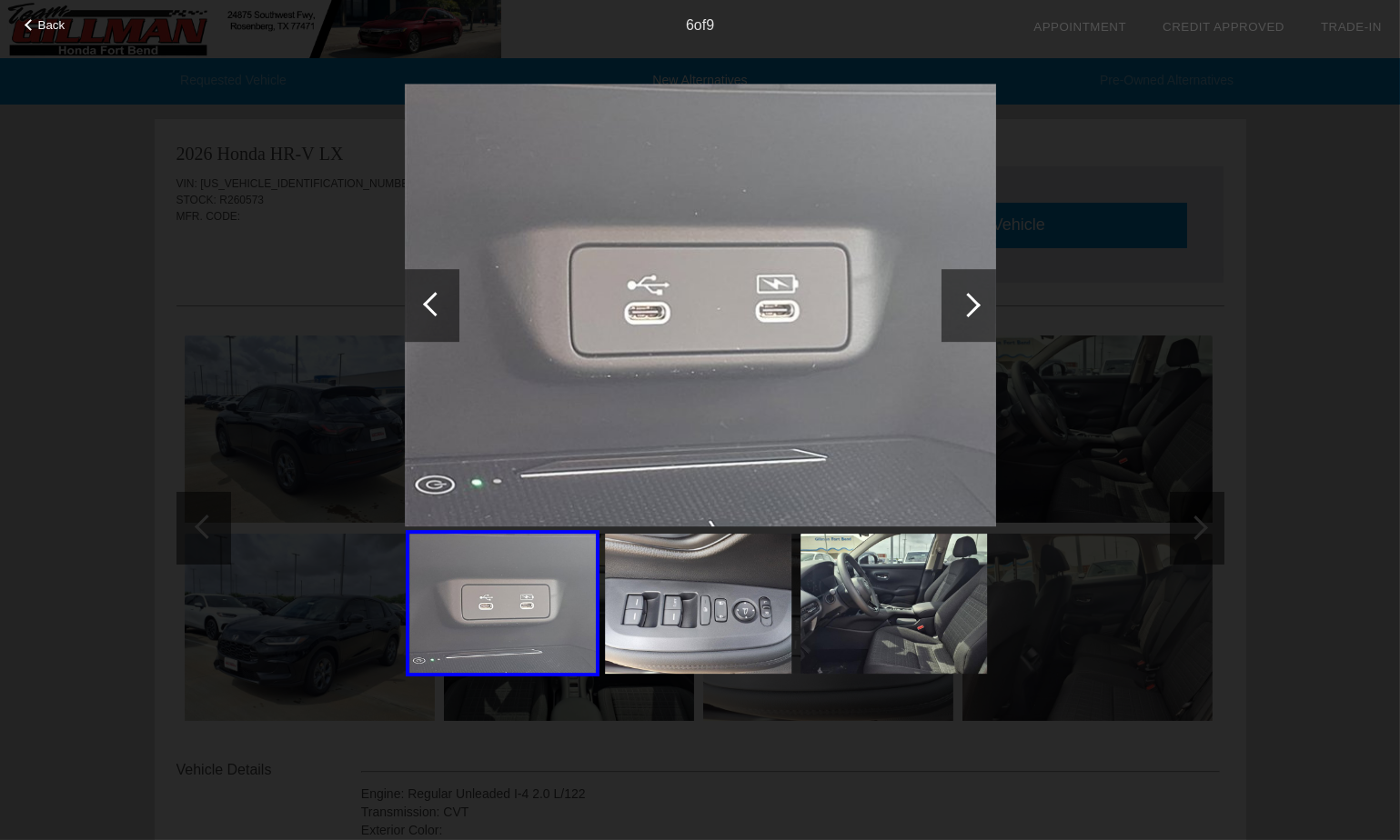
click at [973, 303] on div at bounding box center [969, 305] width 25 height 25
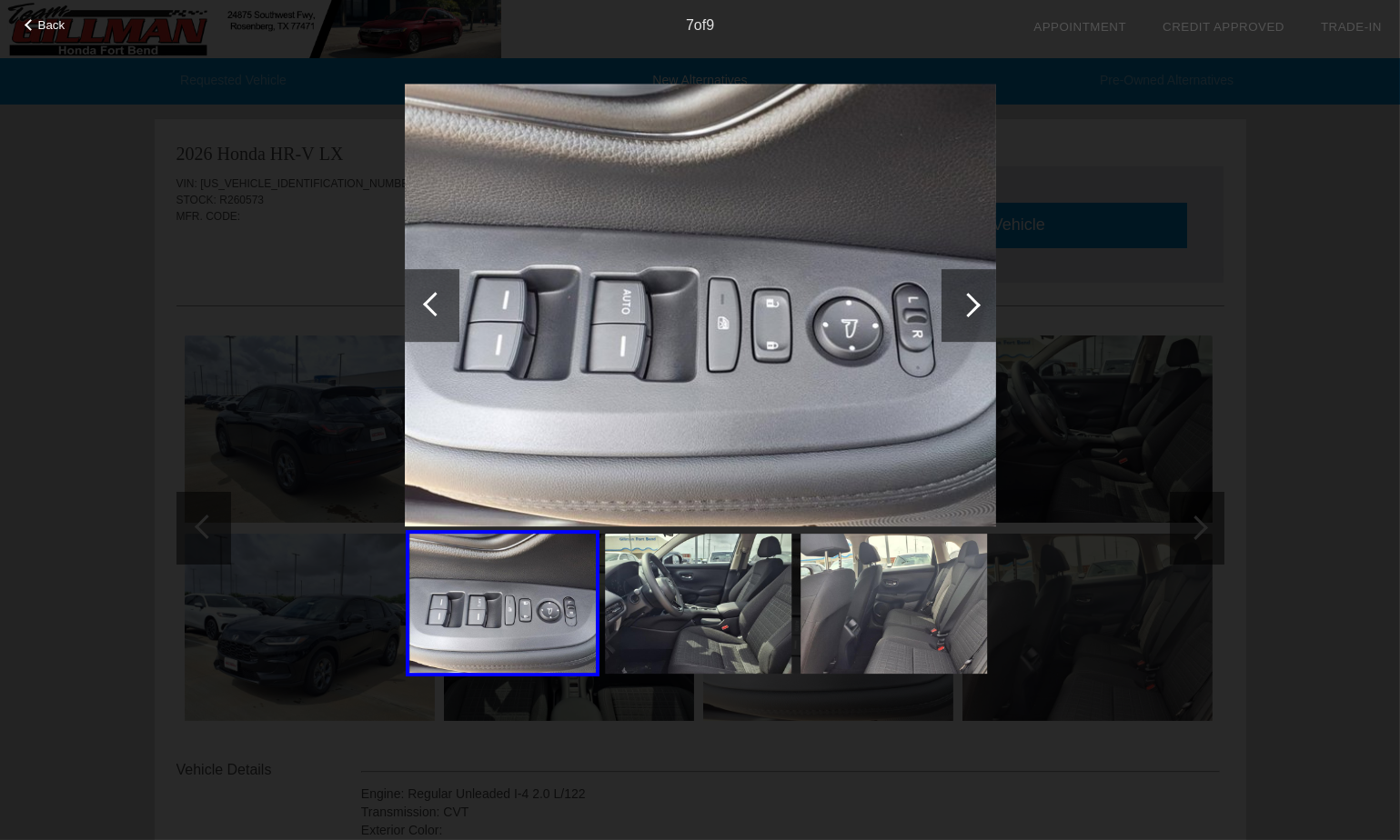
click at [973, 303] on div at bounding box center [969, 305] width 25 height 25
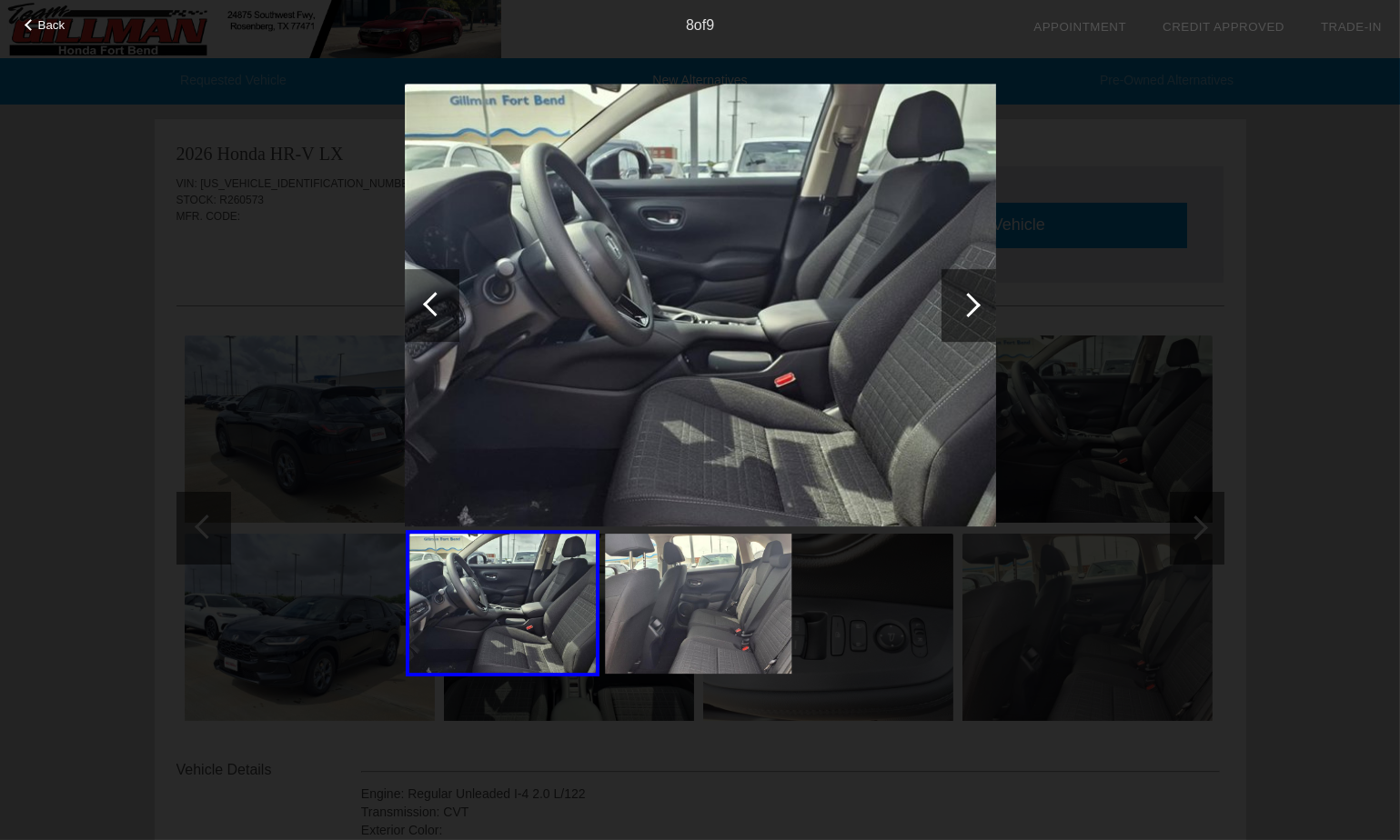
click at [973, 303] on div at bounding box center [969, 305] width 25 height 25
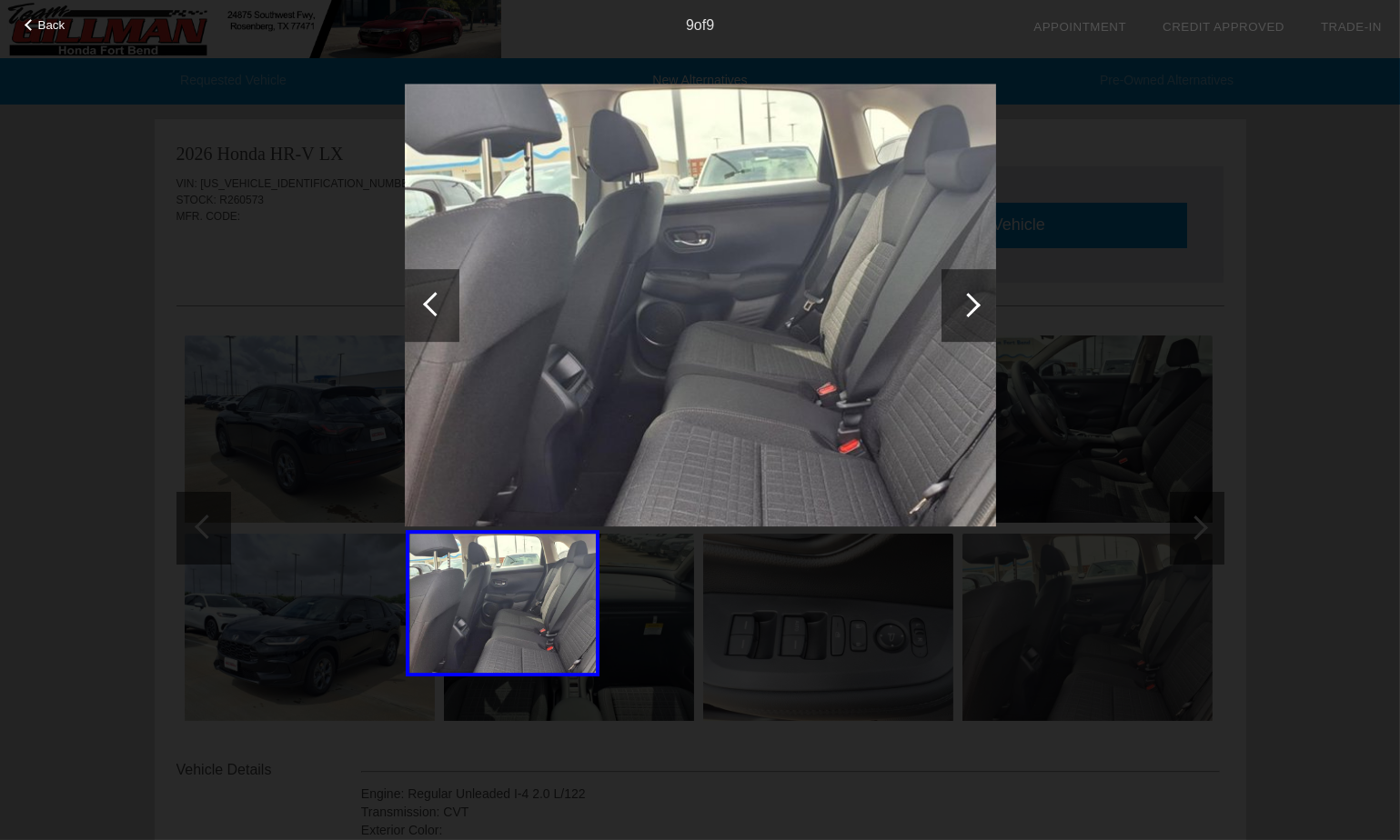
click at [973, 303] on div at bounding box center [969, 305] width 25 height 25
click at [1270, 271] on div "Back 9 of 9" at bounding box center [700, 420] width 1400 height 840
drag, startPoint x: 968, startPoint y: 307, endPoint x: 886, endPoint y: 295, distance: 82.9
click at [968, 307] on div at bounding box center [969, 305] width 25 height 25
drag, startPoint x: 134, startPoint y: 209, endPoint x: 83, endPoint y: 124, distance: 99.1
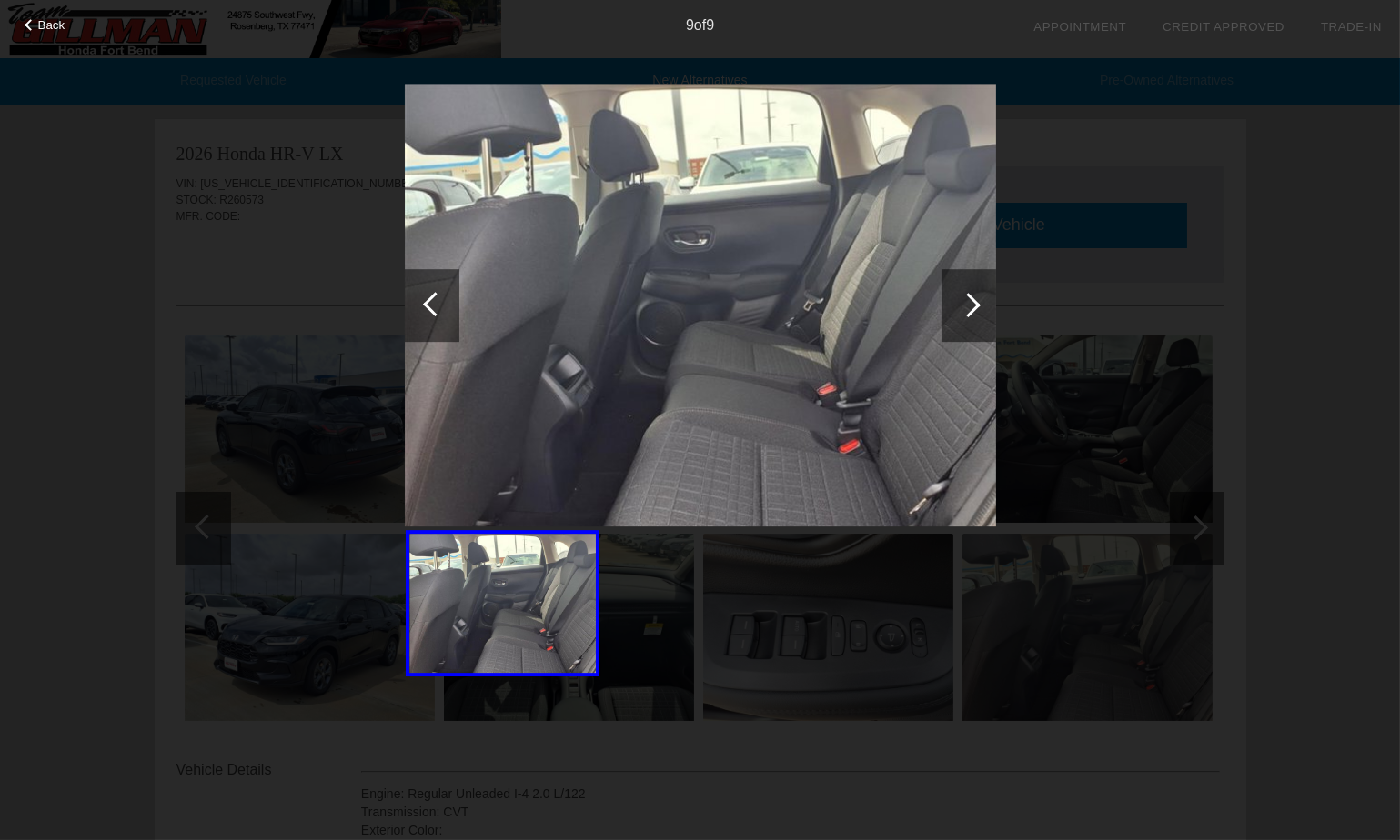
click at [134, 209] on div "Back 9 of 9" at bounding box center [700, 420] width 1400 height 840
click at [41, 26] on span "Back" at bounding box center [52, 25] width 28 height 14
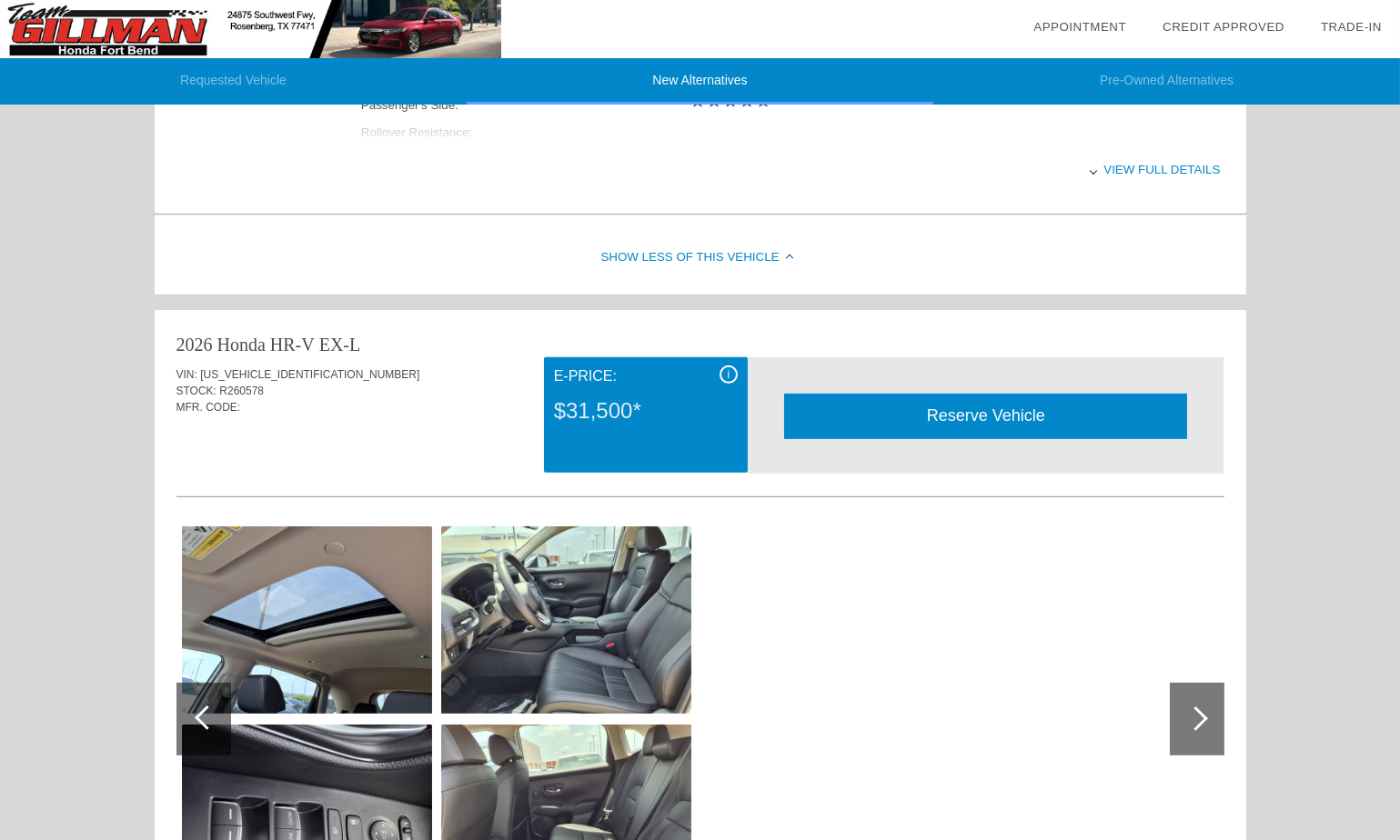
scroll to position [2043, 0]
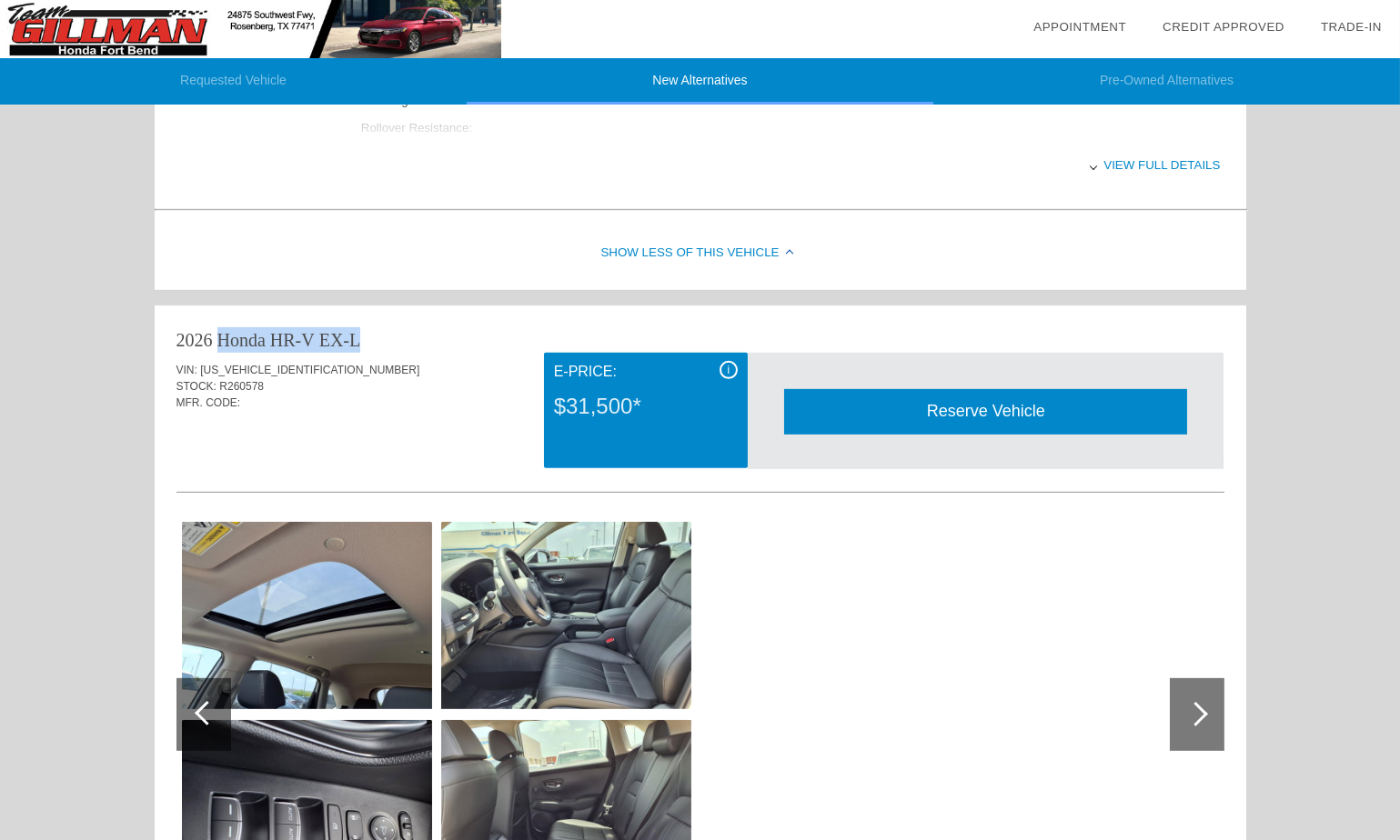
drag, startPoint x: 176, startPoint y: 337, endPoint x: 362, endPoint y: 335, distance: 186.0
click at [362, 335] on div "2026 Honda HR-V EX-L" at bounding box center [701, 341] width 1049 height 26
copy div "2026 Honda HR-V EX-L"
